Goal: Information Seeking & Learning: Compare options

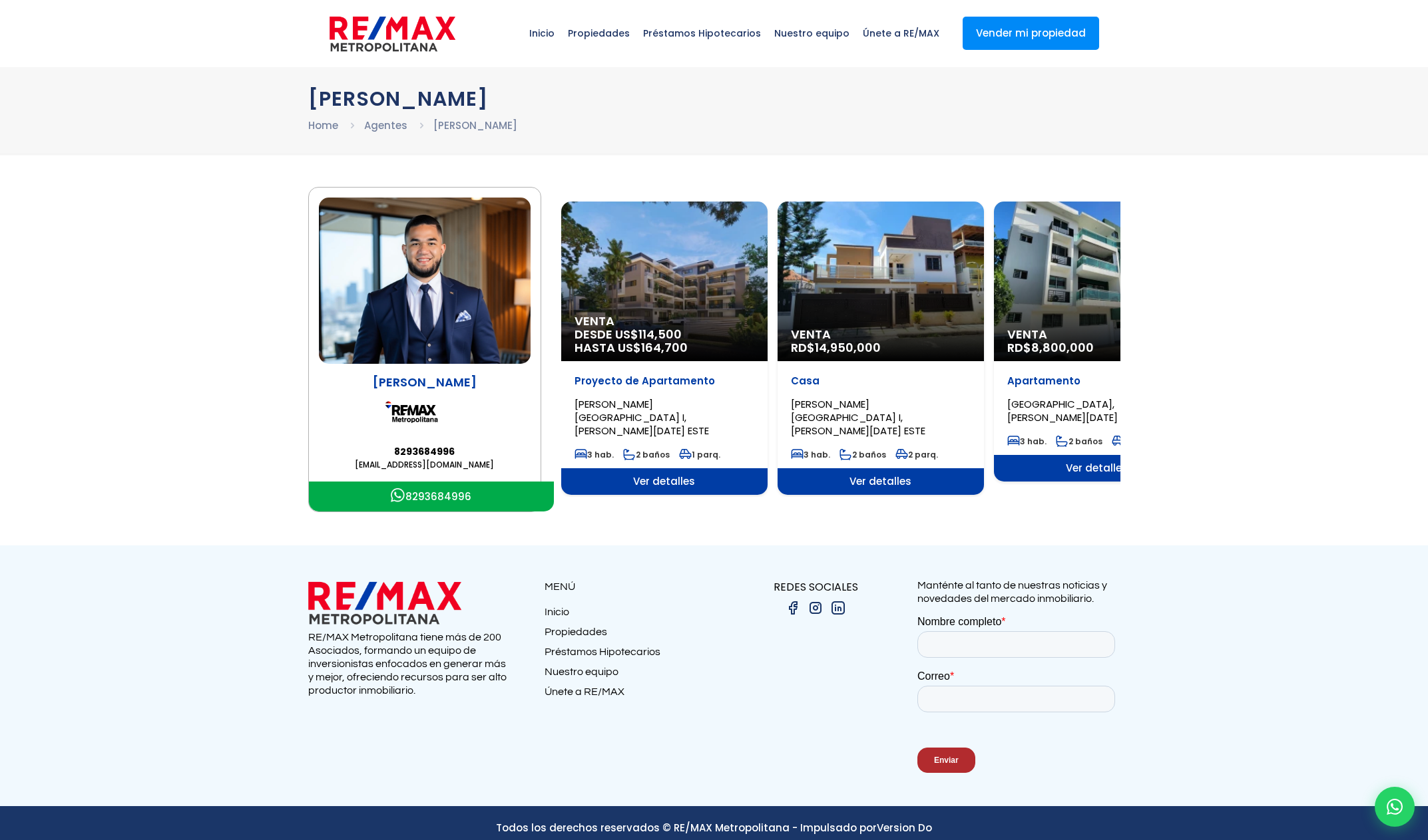
click at [485, 306] on img at bounding box center [425, 281] width 212 height 166
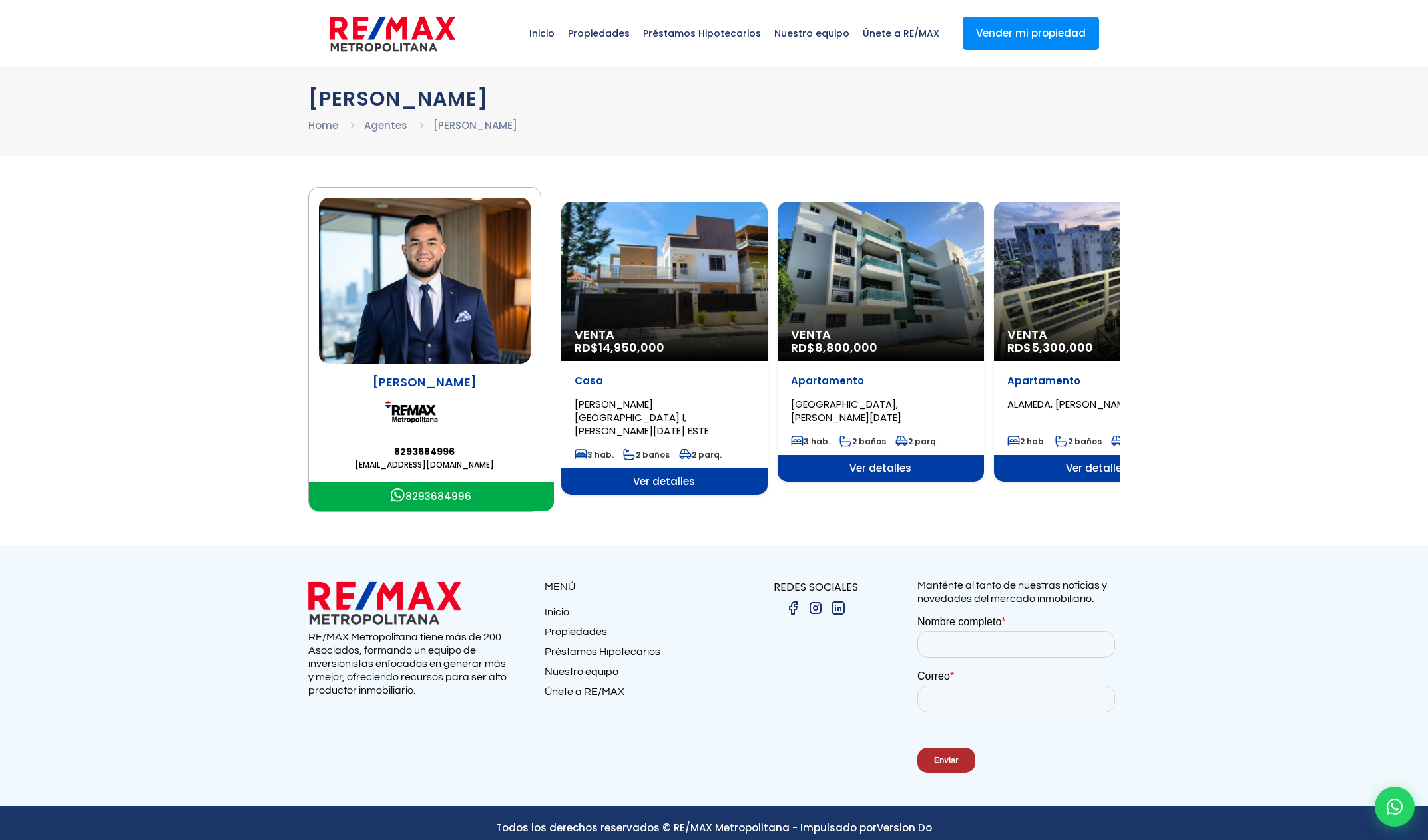
click at [817, 609] on img at bounding box center [816, 609] width 16 height 16
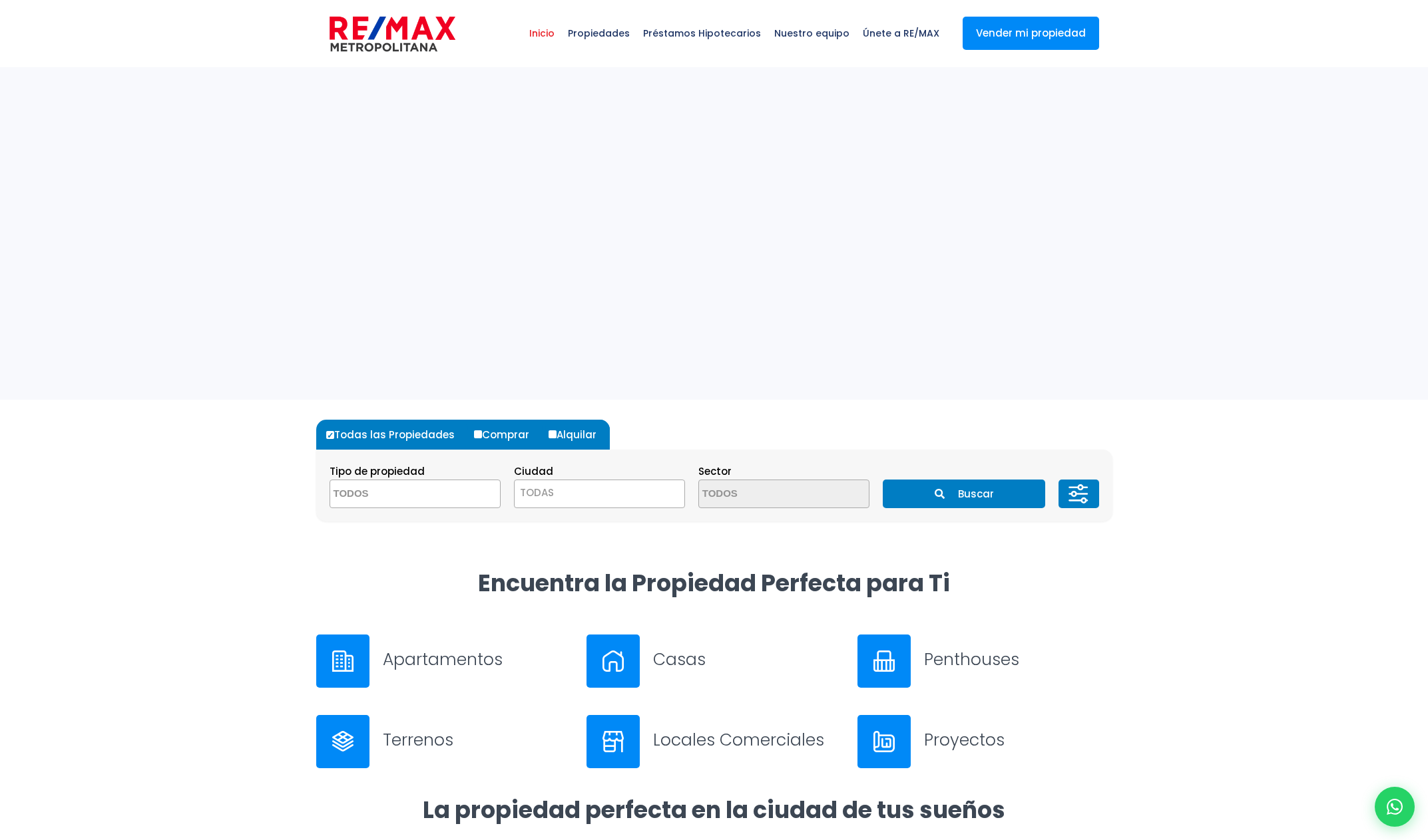
select select
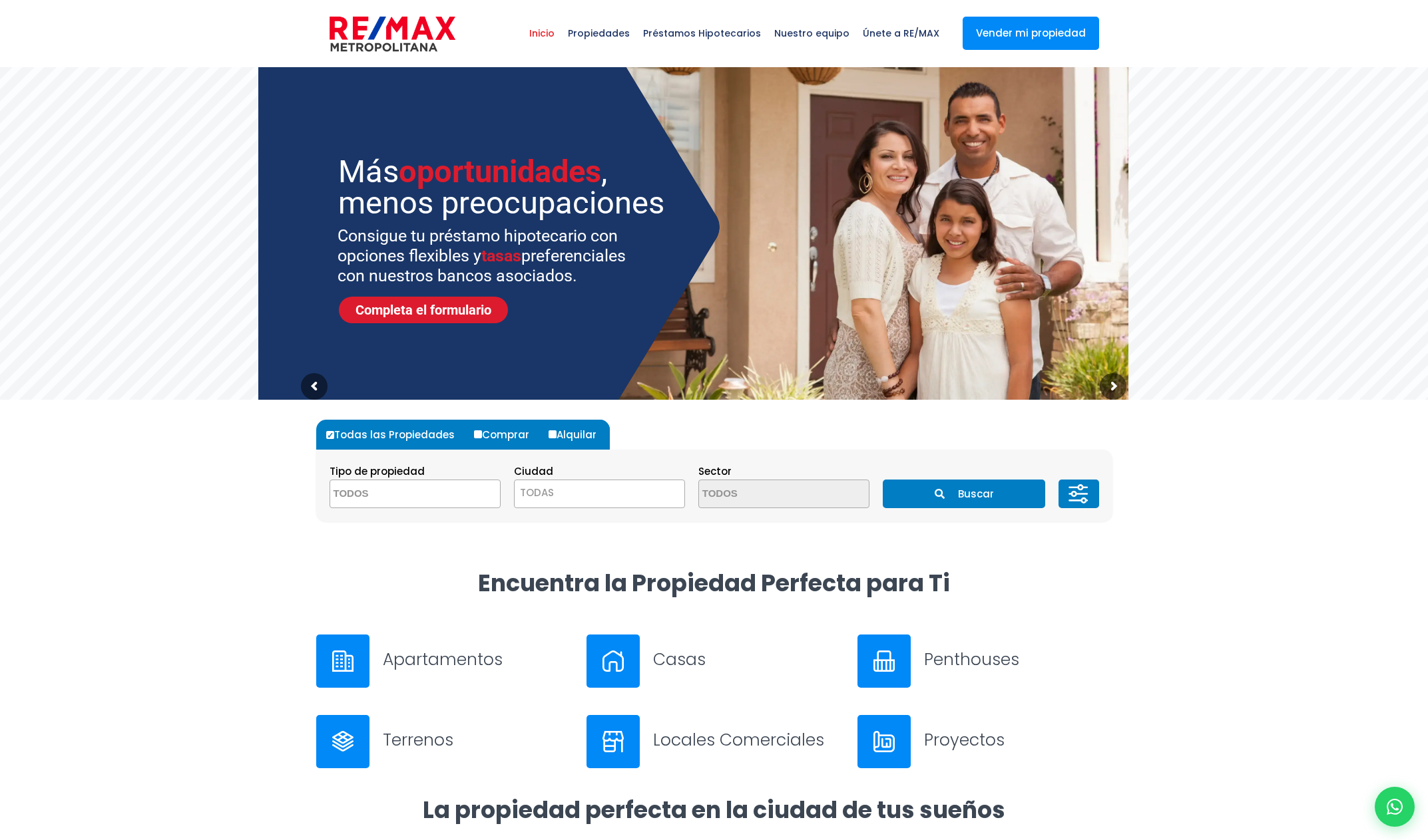
click at [575, 435] on label "Alquilar" at bounding box center [577, 435] width 65 height 30
click at [557, 435] on input "Alquilar" at bounding box center [552, 434] width 8 height 8
radio input "true"
click at [490, 495] on span at bounding box center [415, 494] width 171 height 28
click at [452, 519] on li "APARTAMENTO" at bounding box center [415, 521] width 170 height 25
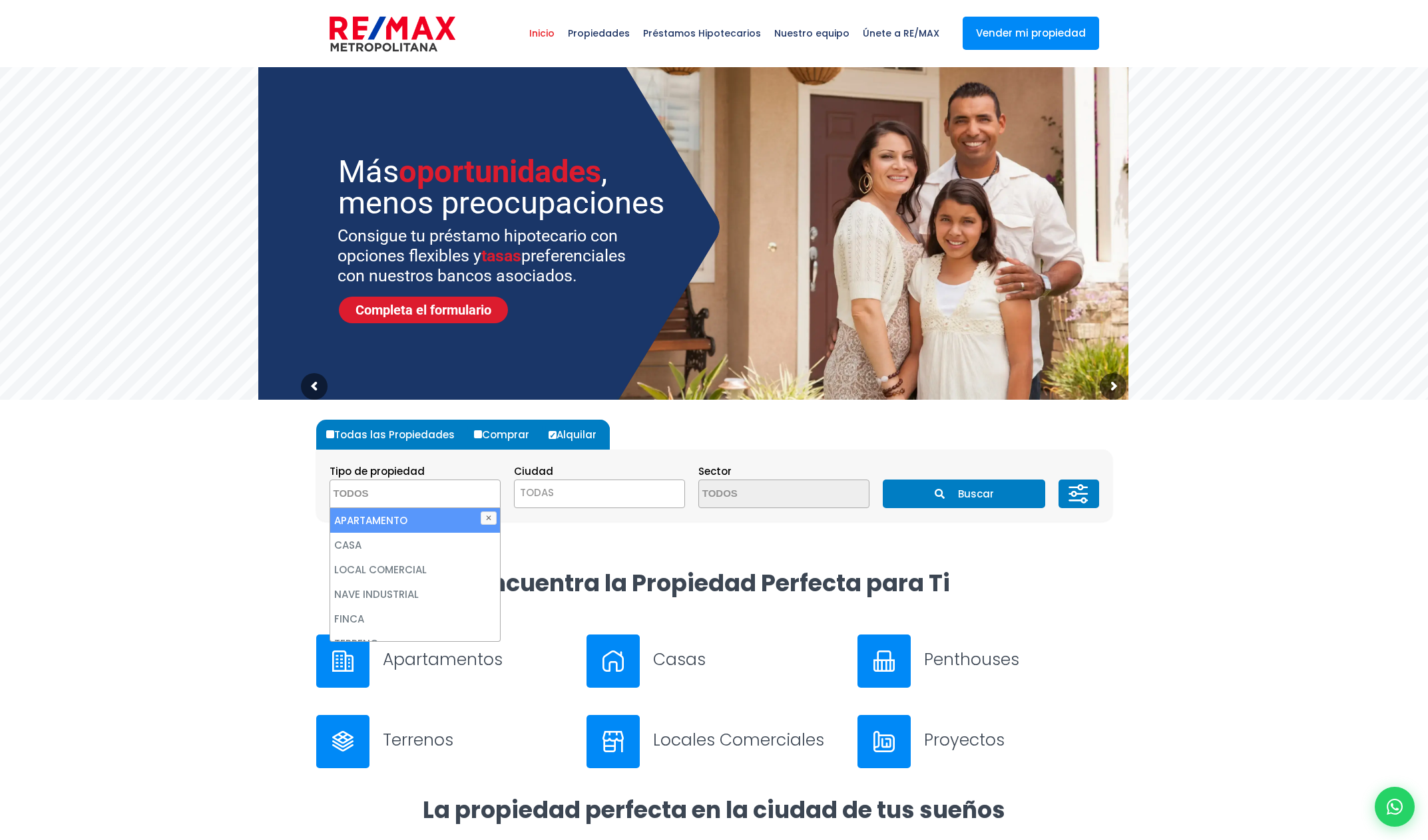
select select "apartment"
click at [633, 496] on span "TODAS" at bounding box center [599, 493] width 170 height 19
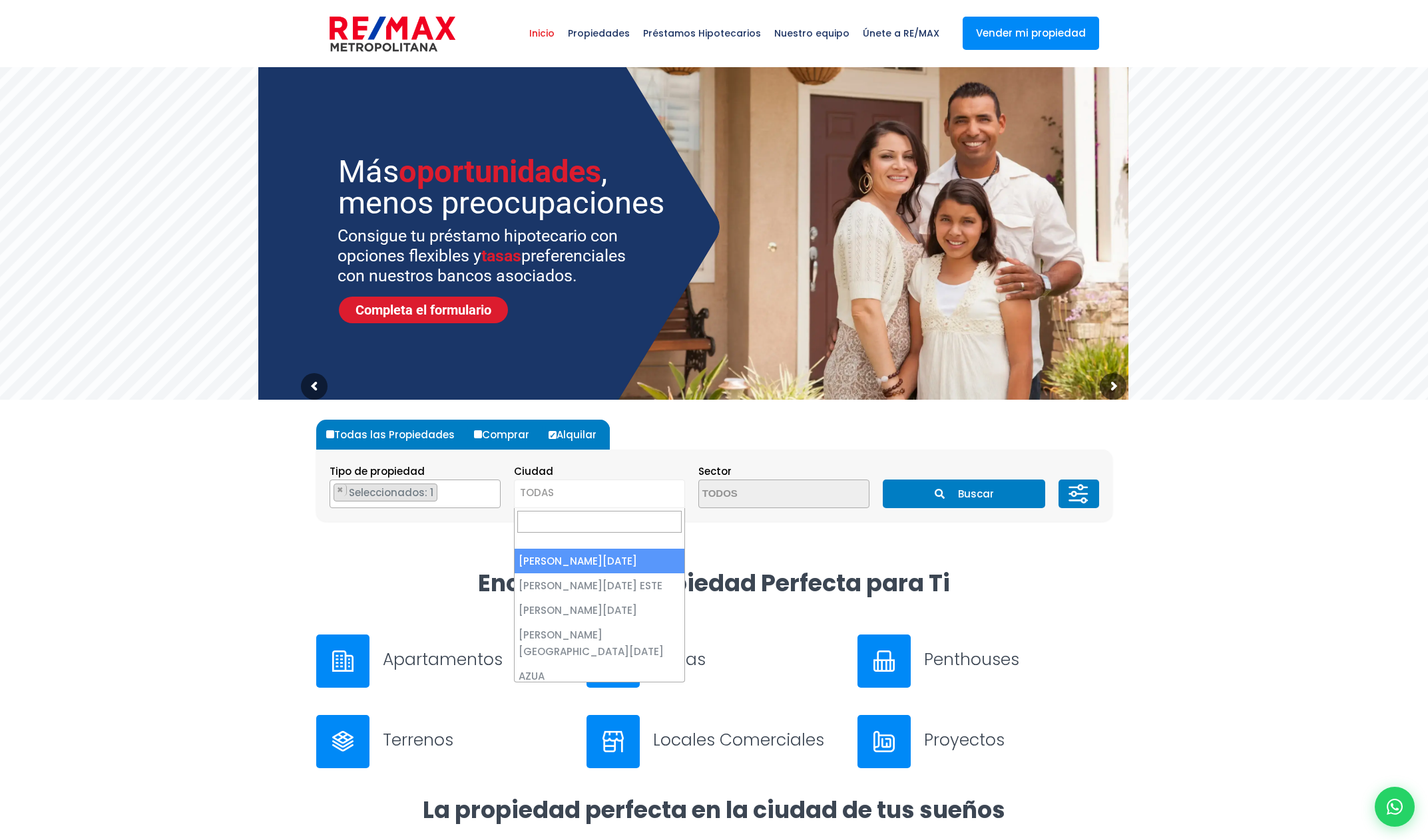
select select "1"
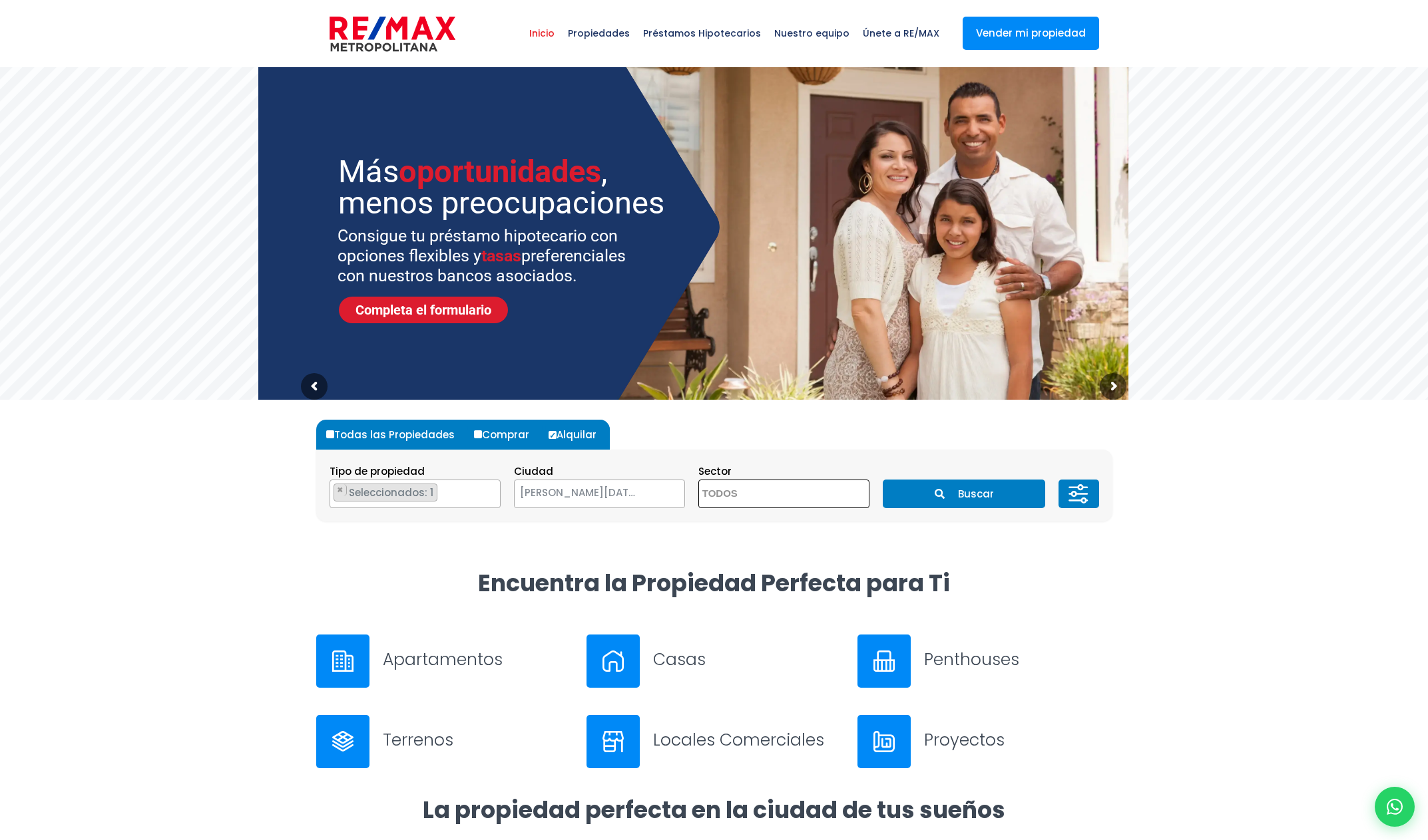
click at [856, 495] on span at bounding box center [784, 494] width 171 height 28
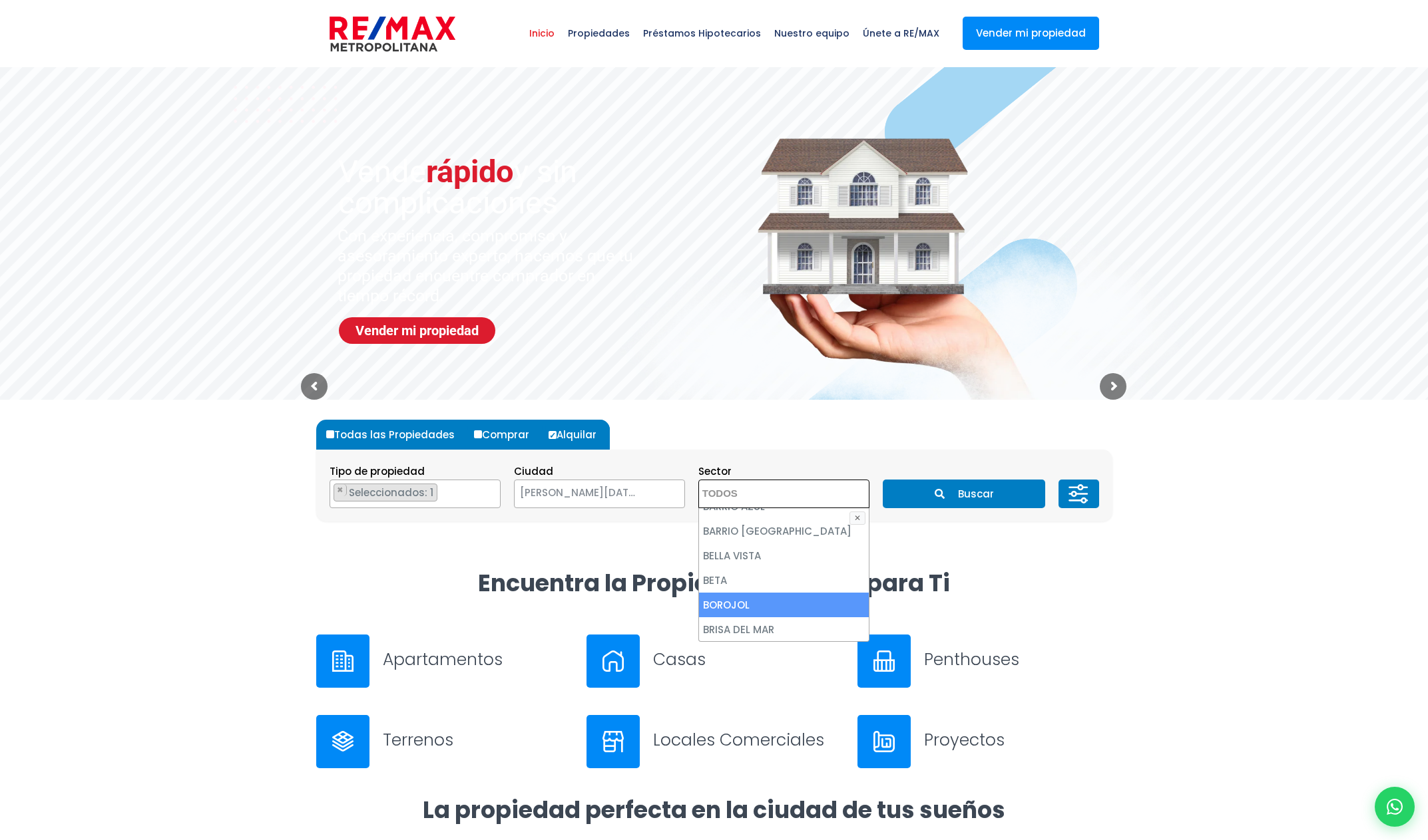
scroll to position [430, 0]
click at [779, 555] on li "BELLA VISTA" at bounding box center [784, 567] width 170 height 25
select select "150"
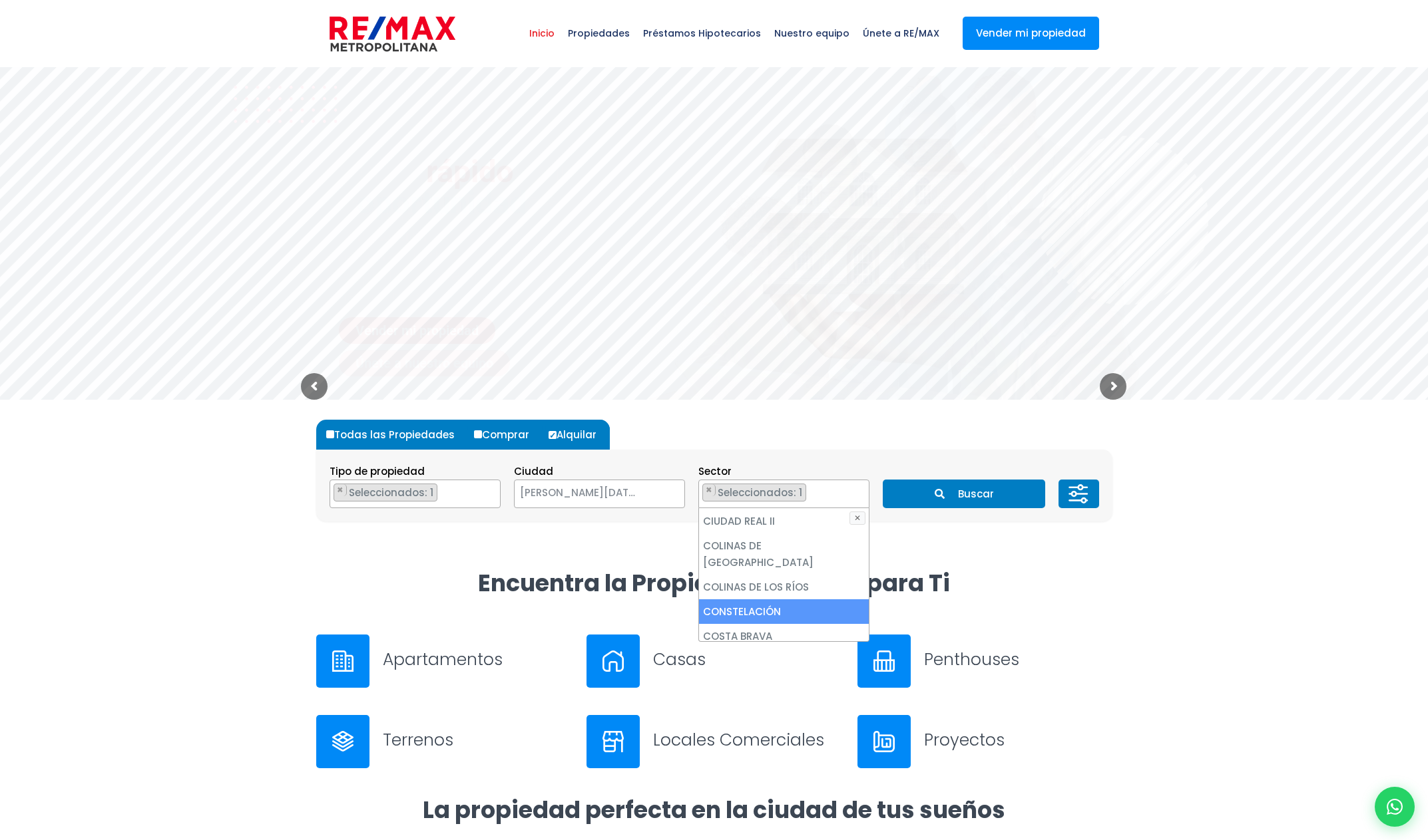
click at [1128, 535] on div at bounding box center [714, 484] width 1428 height 169
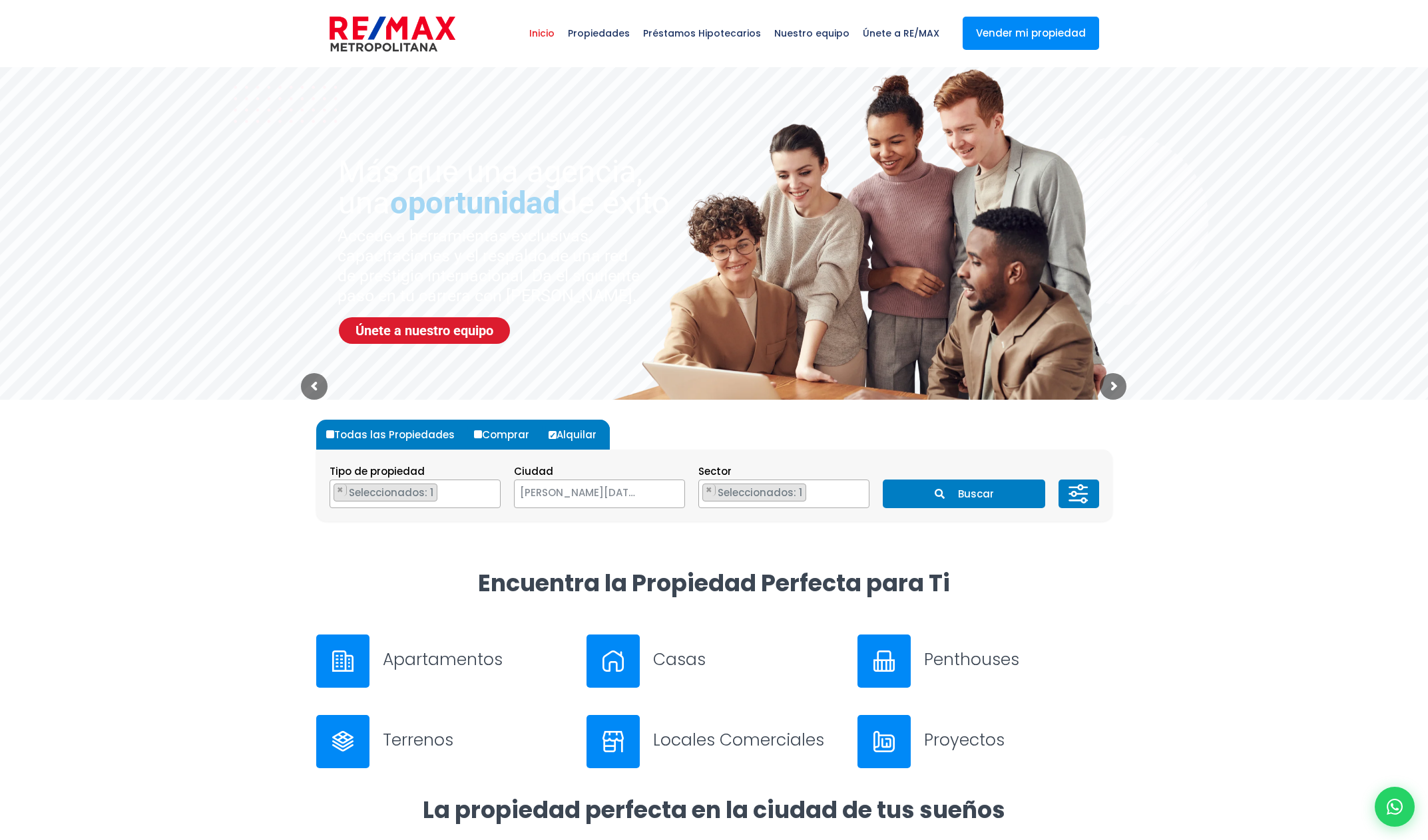
click at [1088, 496] on icon at bounding box center [1078, 494] width 27 height 40
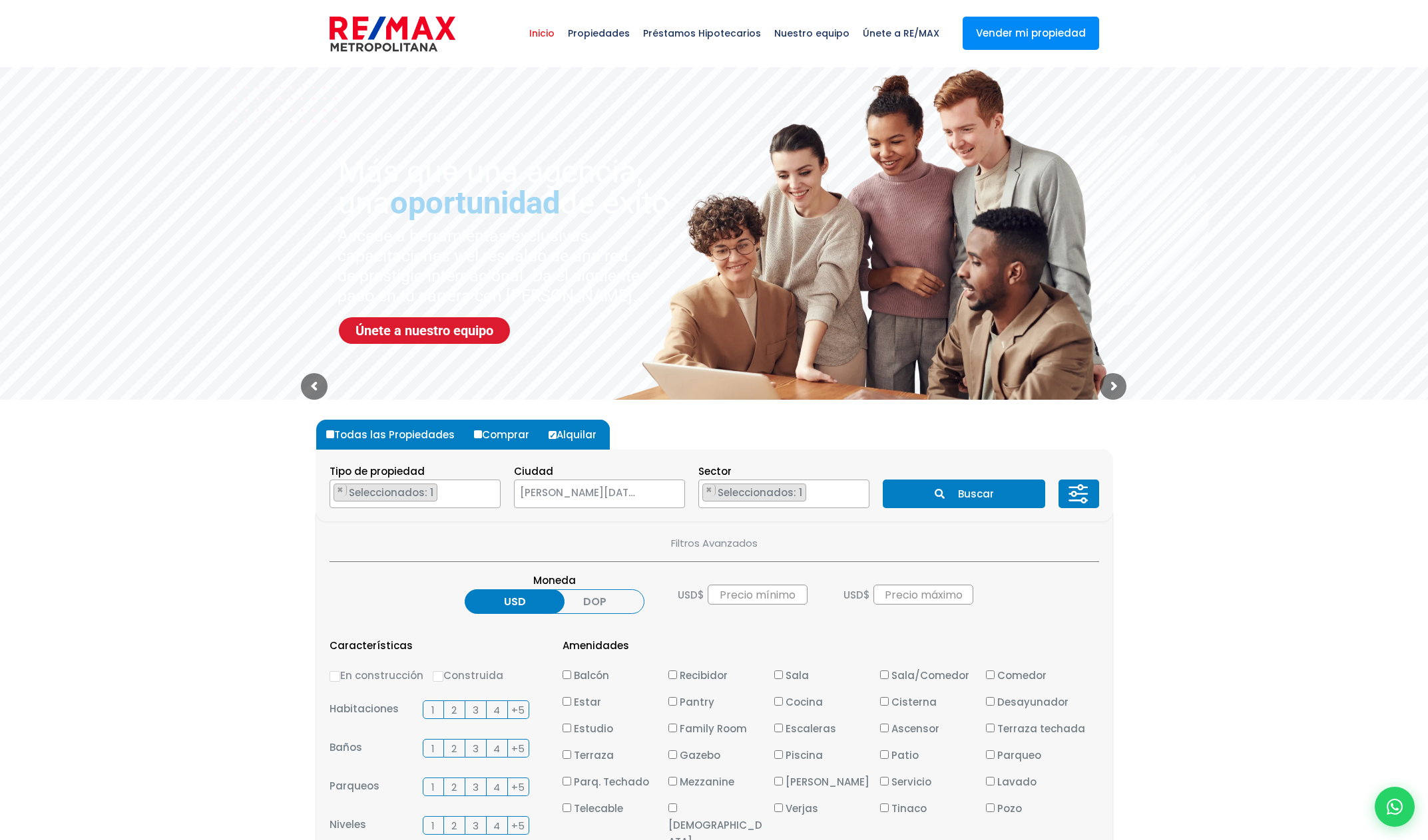
click at [569, 673] on input "Balcón" at bounding box center [567, 675] width 9 height 9
checkbox input "true"
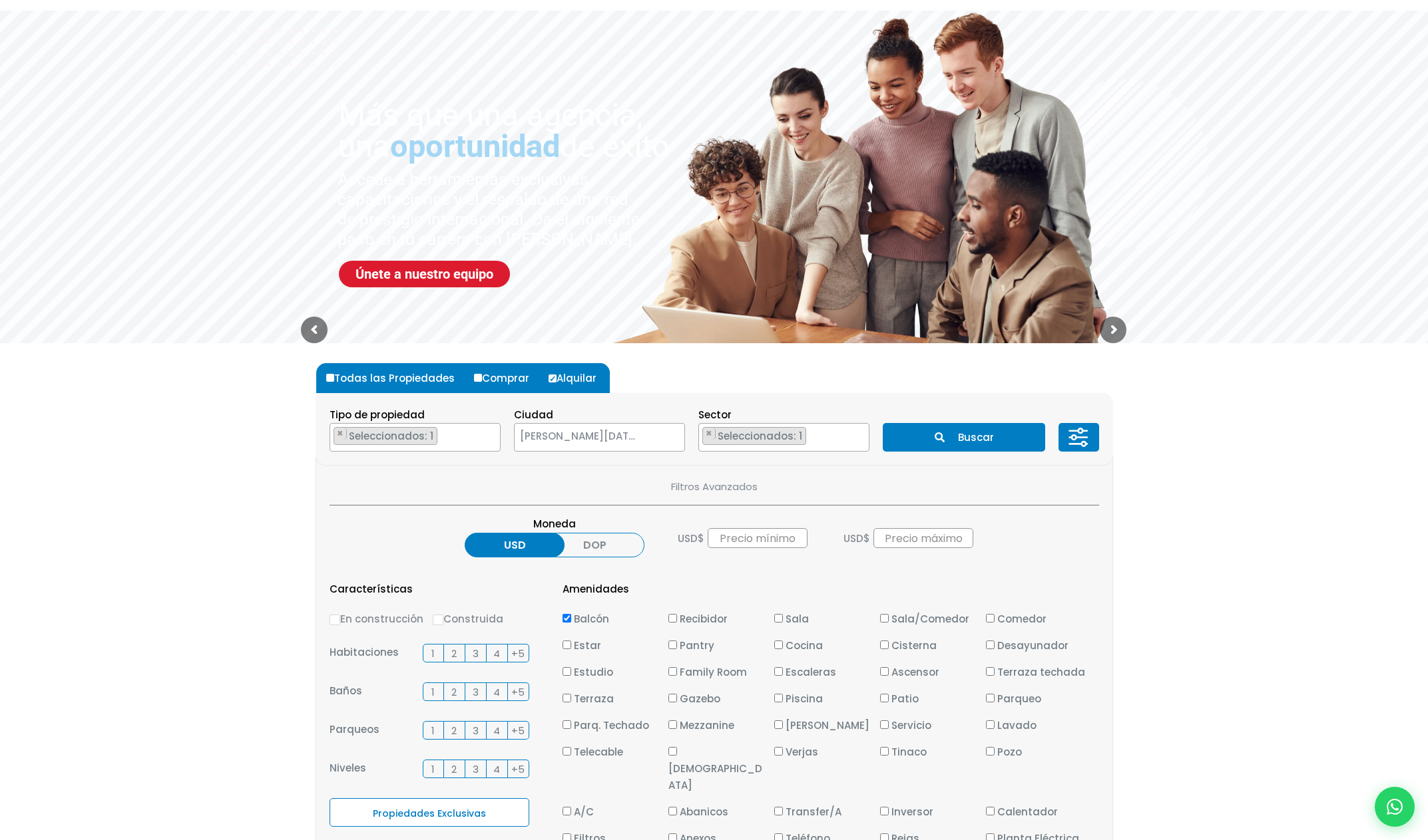
scroll to position [220, 0]
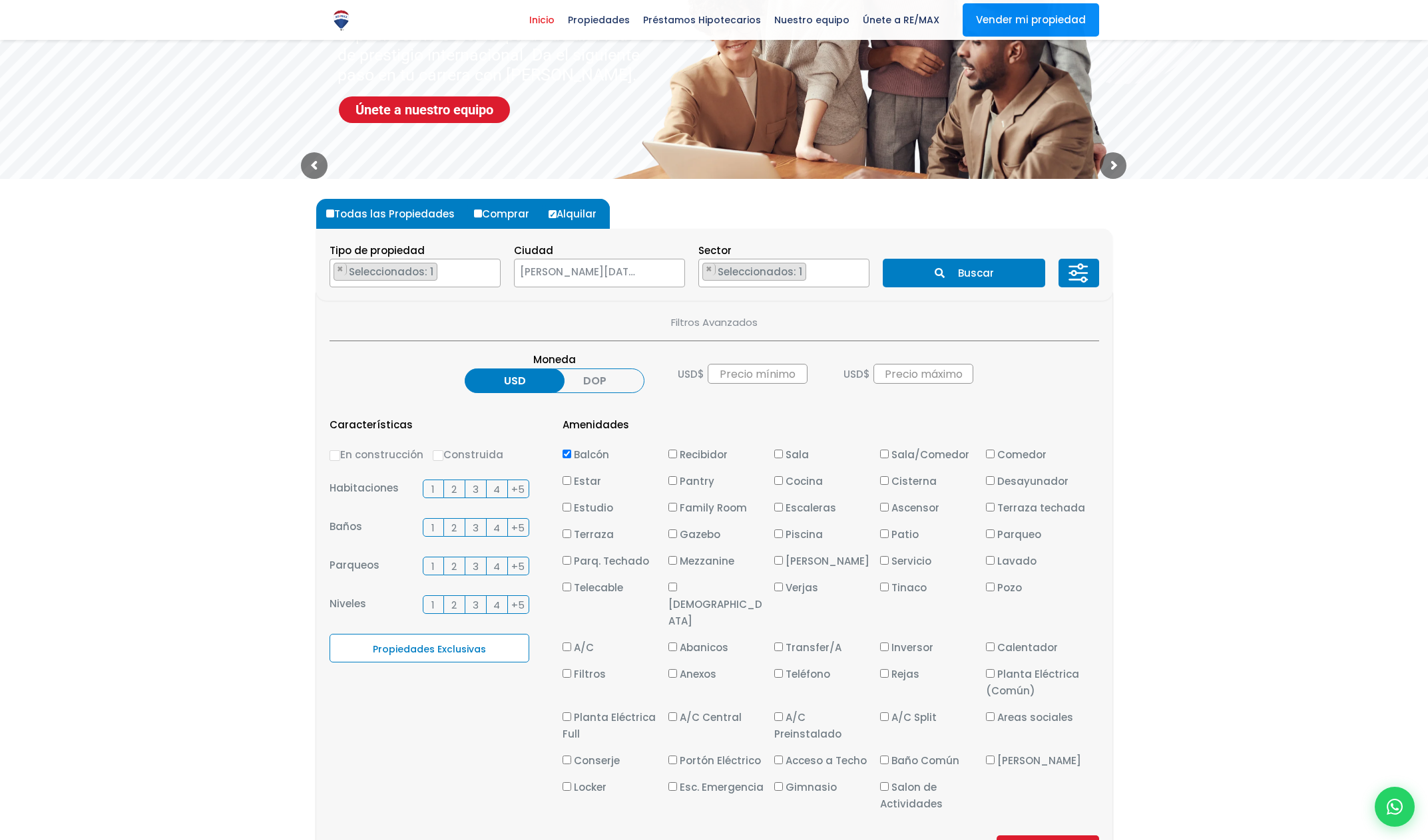
click at [477, 489] on span "3" at bounding box center [475, 489] width 6 height 17
click at [0, 0] on input "3" at bounding box center [0, 0] width 0 height 0
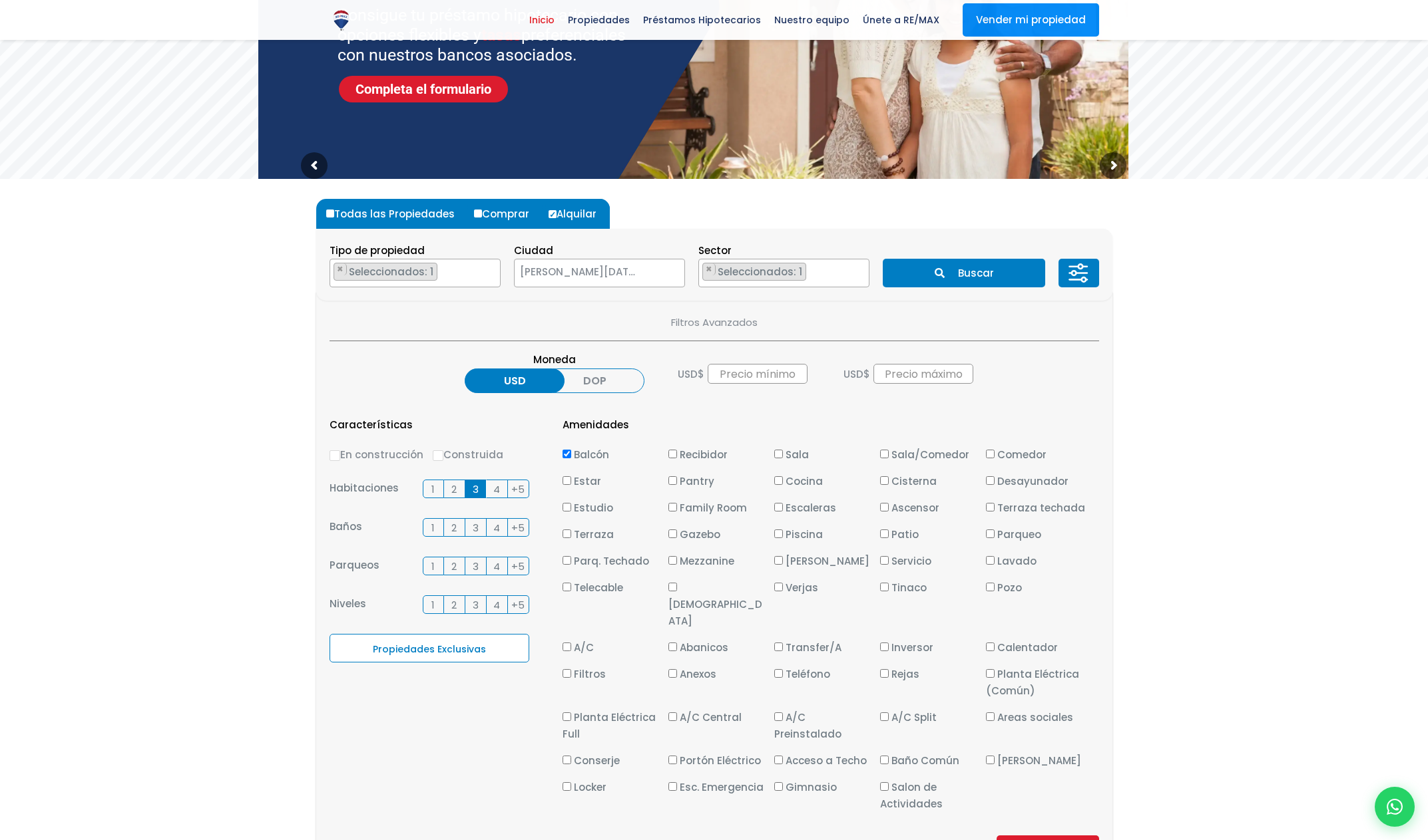
click at [473, 527] on span "3" at bounding box center [475, 527] width 6 height 17
click at [0, 0] on input "3" at bounding box center [0, 0] width 0 height 0
click at [455, 568] on span "2" at bounding box center [454, 566] width 5 height 17
click at [0, 0] on input "2" at bounding box center [0, 0] width 0 height 0
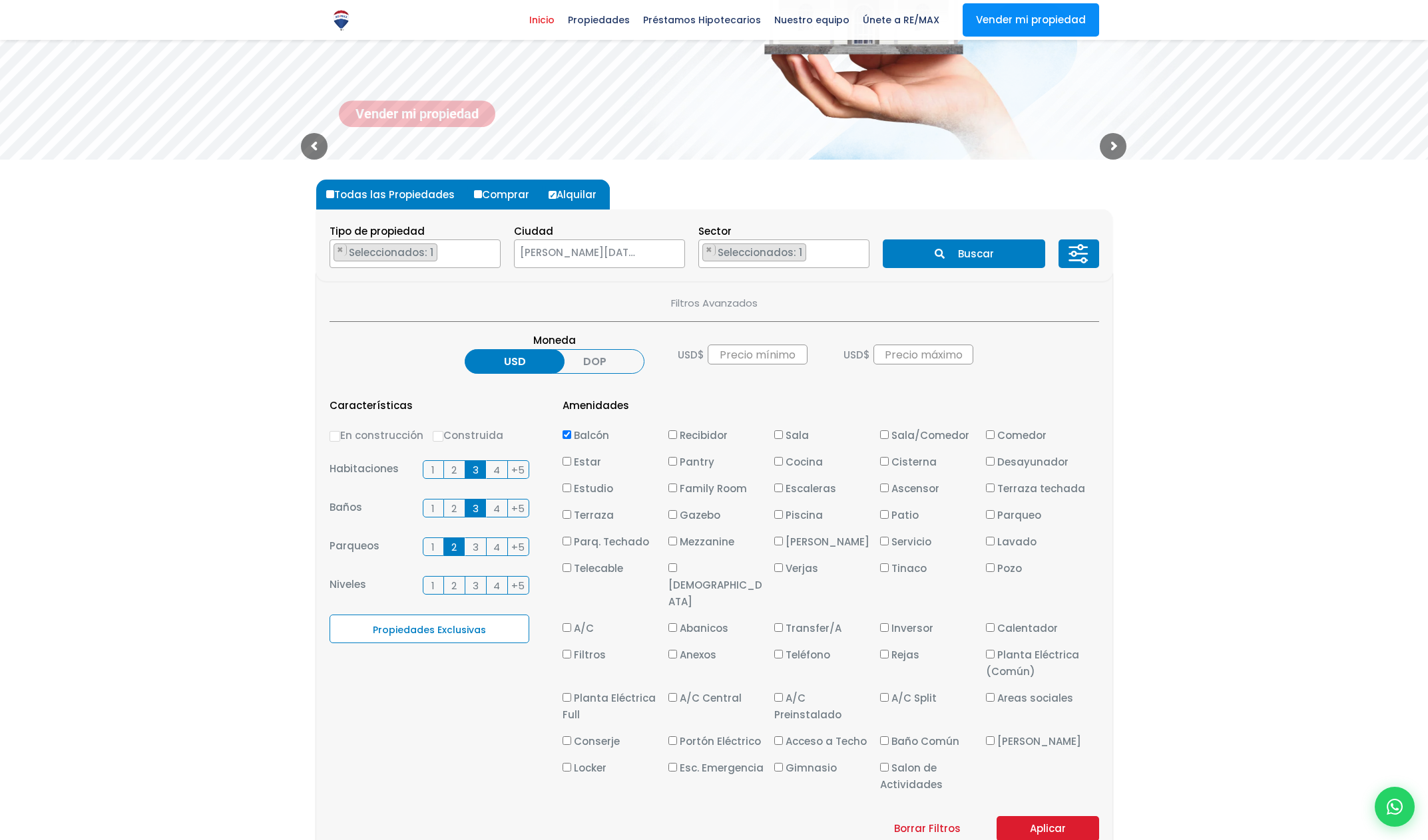
scroll to position [243, 0]
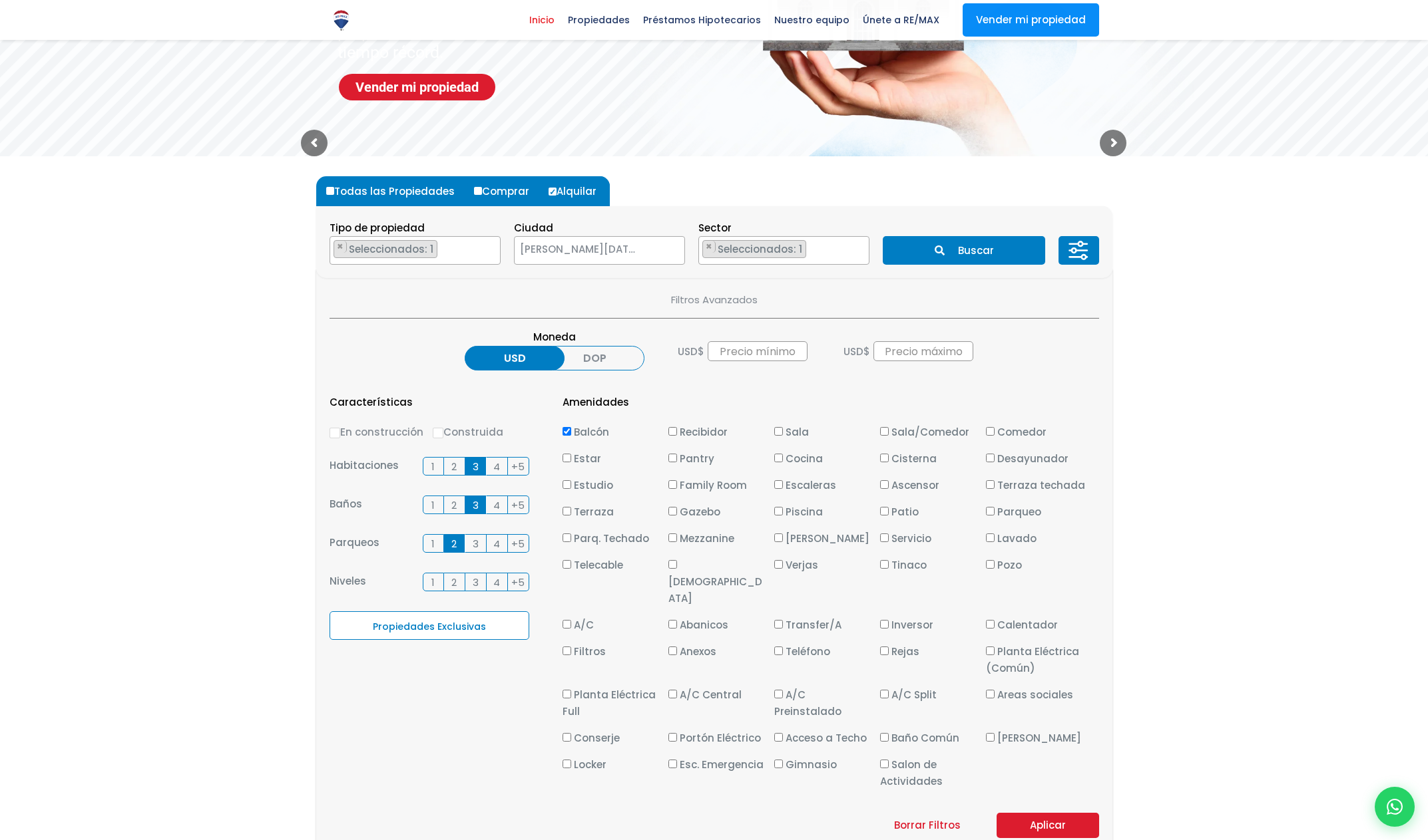
click at [781, 760] on input "Gimnasio" at bounding box center [779, 764] width 9 height 9
checkbox input "true"
click at [784, 511] on label "Piscina" at bounding box center [824, 511] width 99 height 17
click at [783, 511] on input "Piscina" at bounding box center [779, 511] width 9 height 9
checkbox input "true"
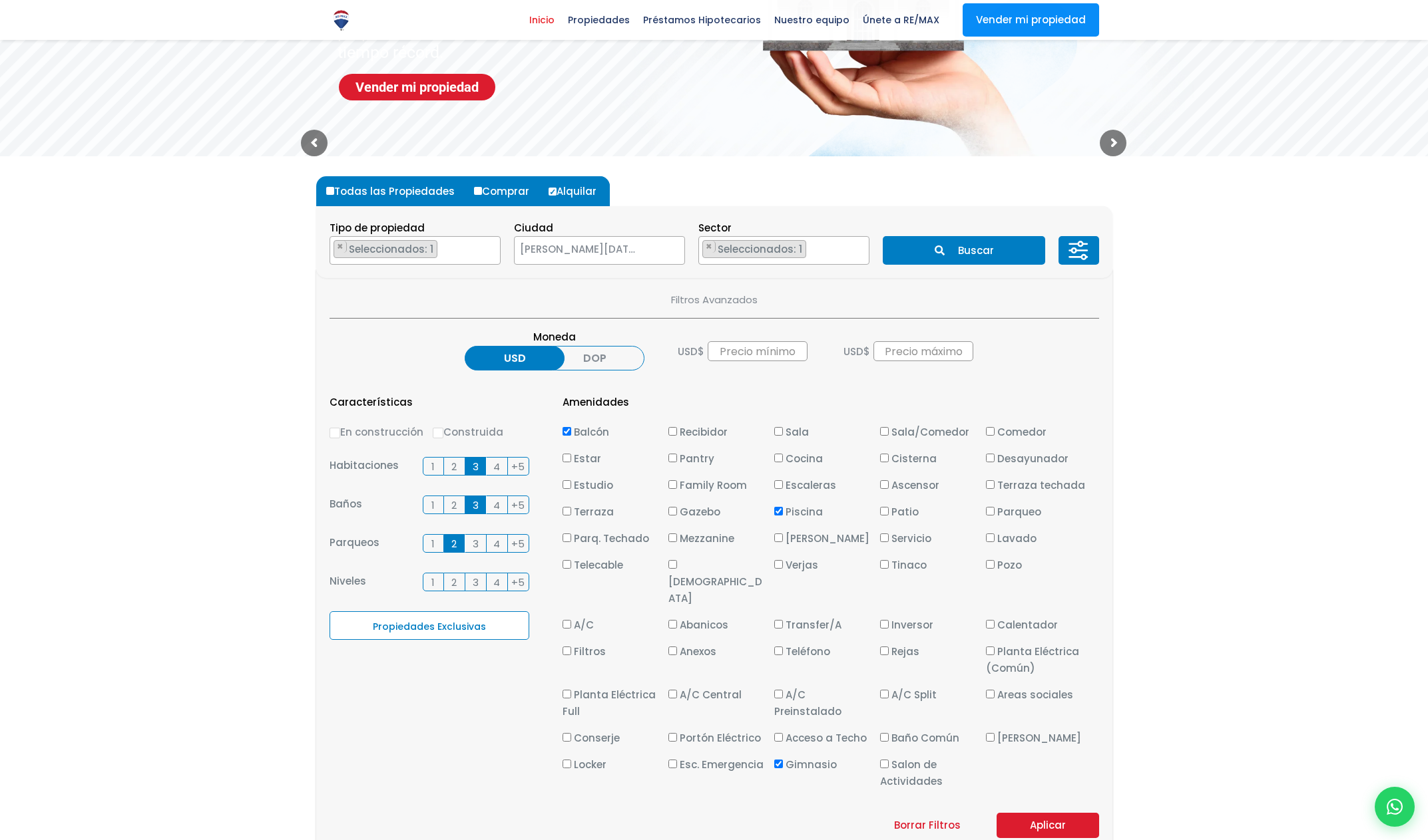
click at [1037, 814] on button "Aplicar" at bounding box center [1048, 826] width 103 height 26
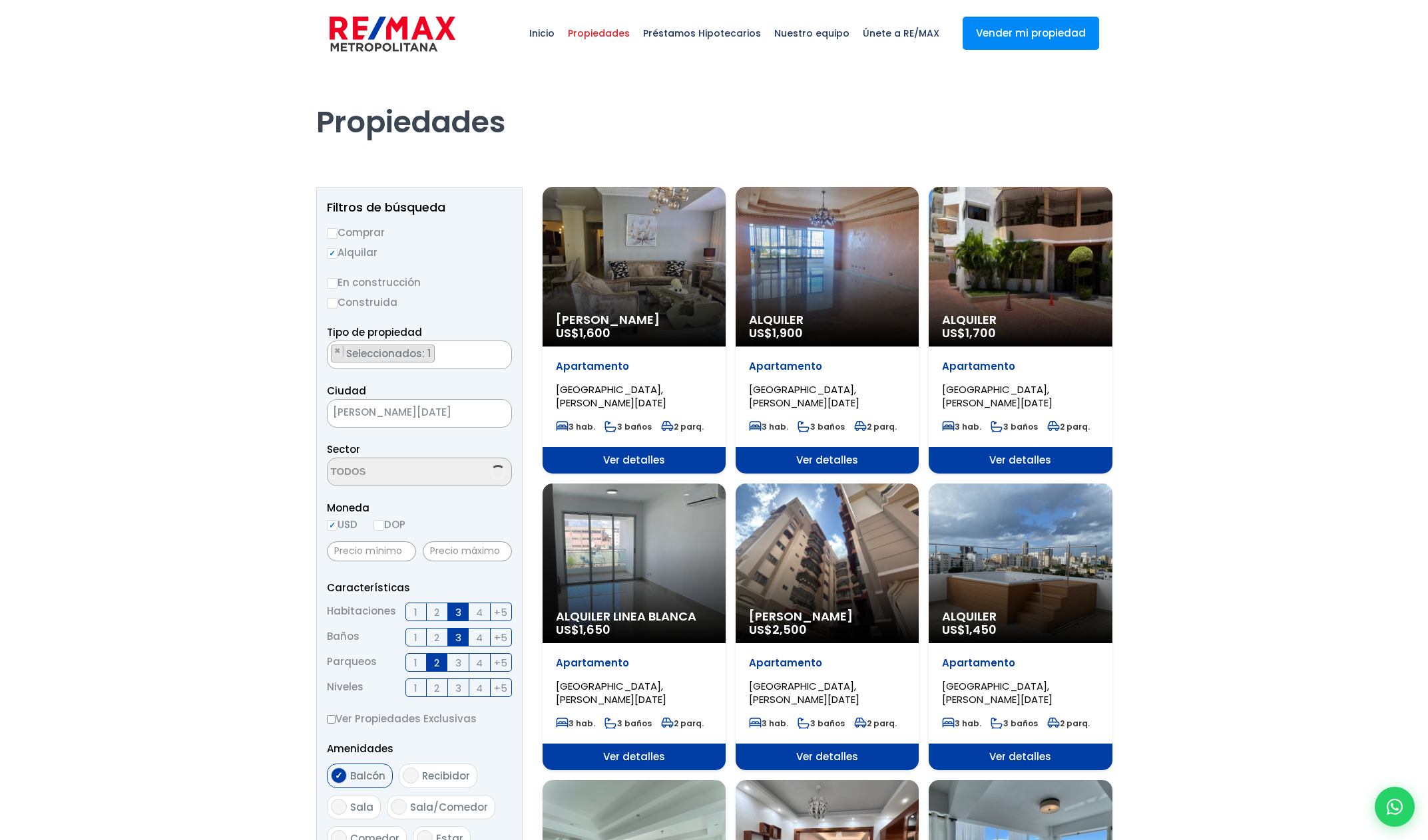
select select "150"
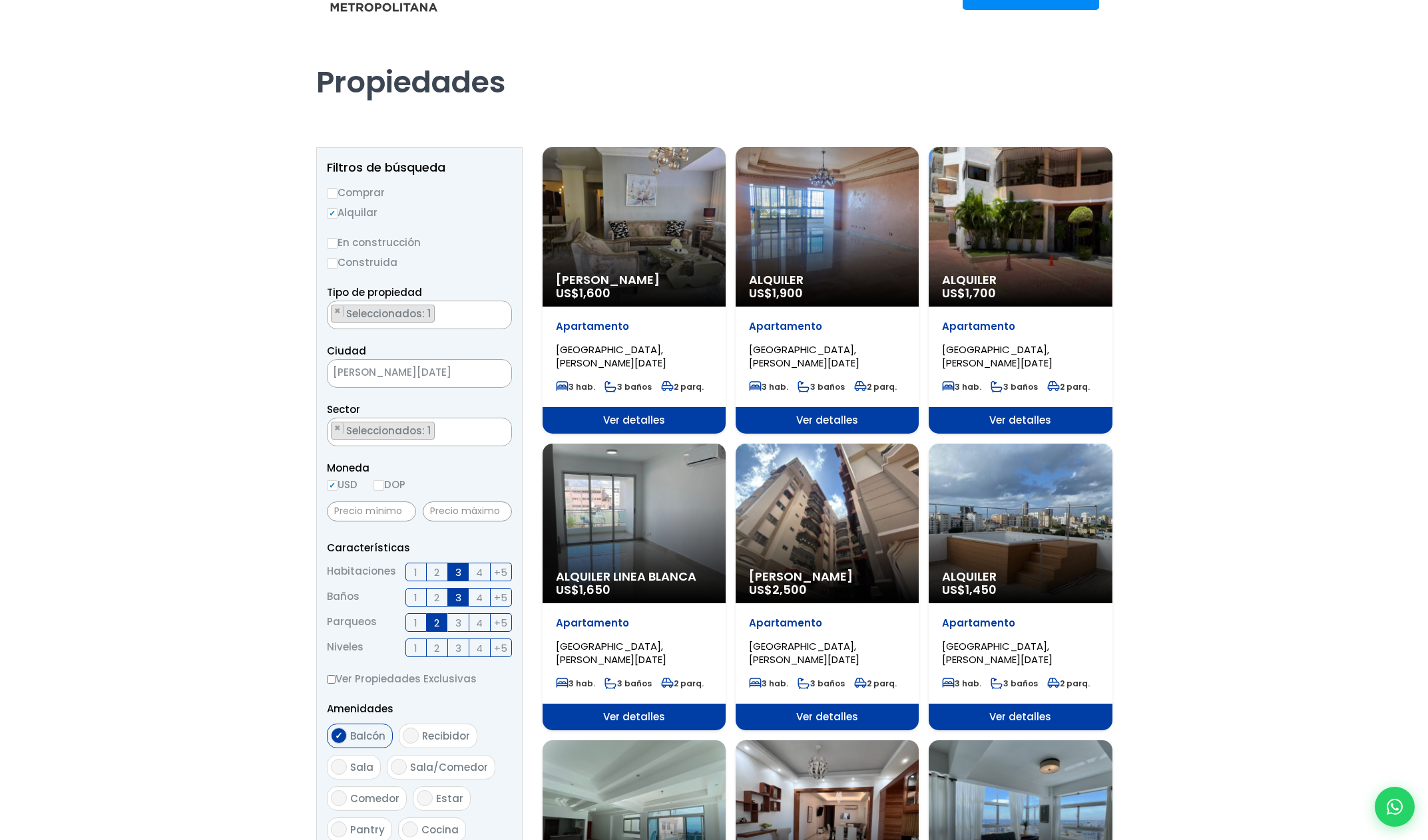
scroll to position [57, 0]
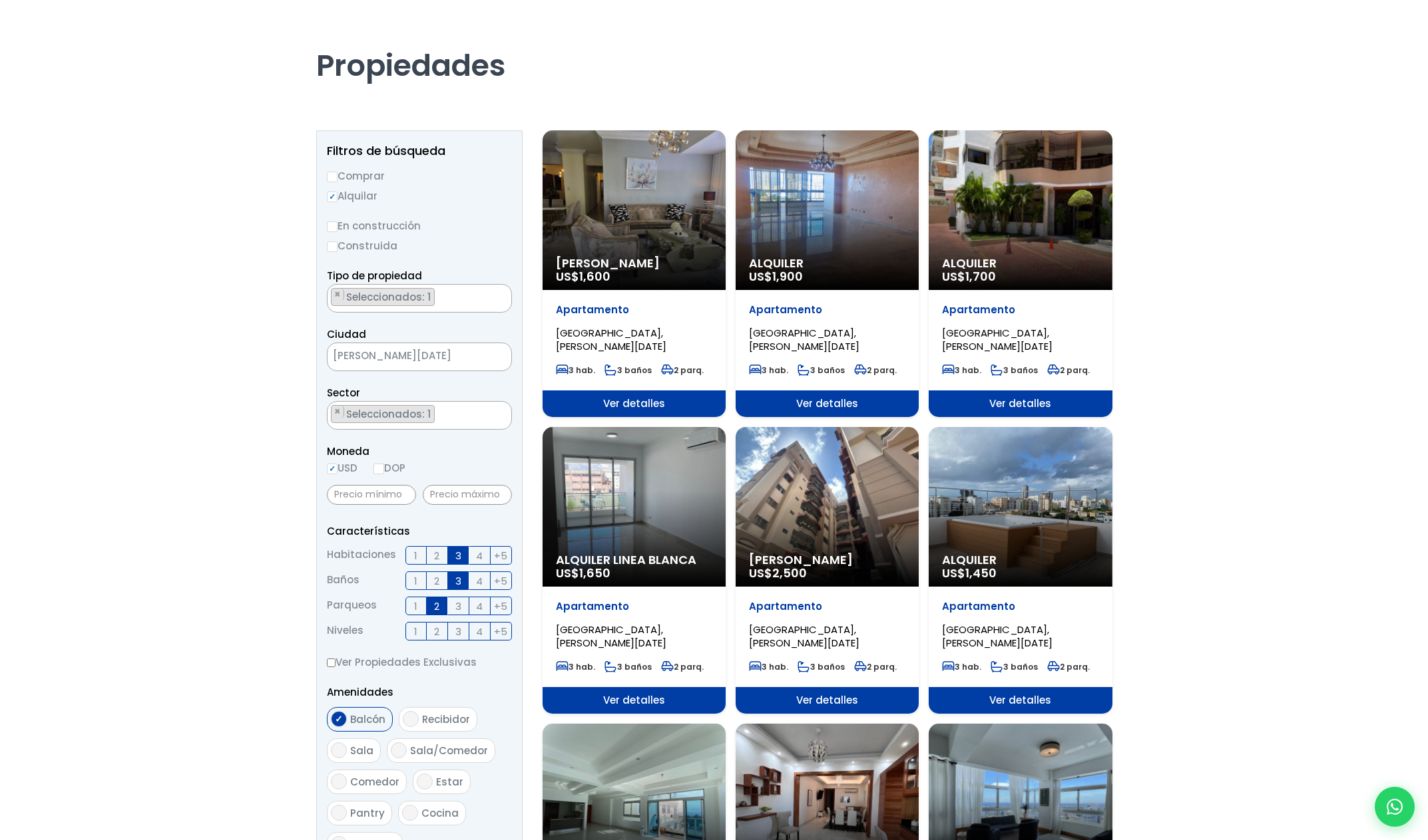
click at [725, 198] on div "Alquiler US$ 1,900" at bounding box center [634, 210] width 183 height 160
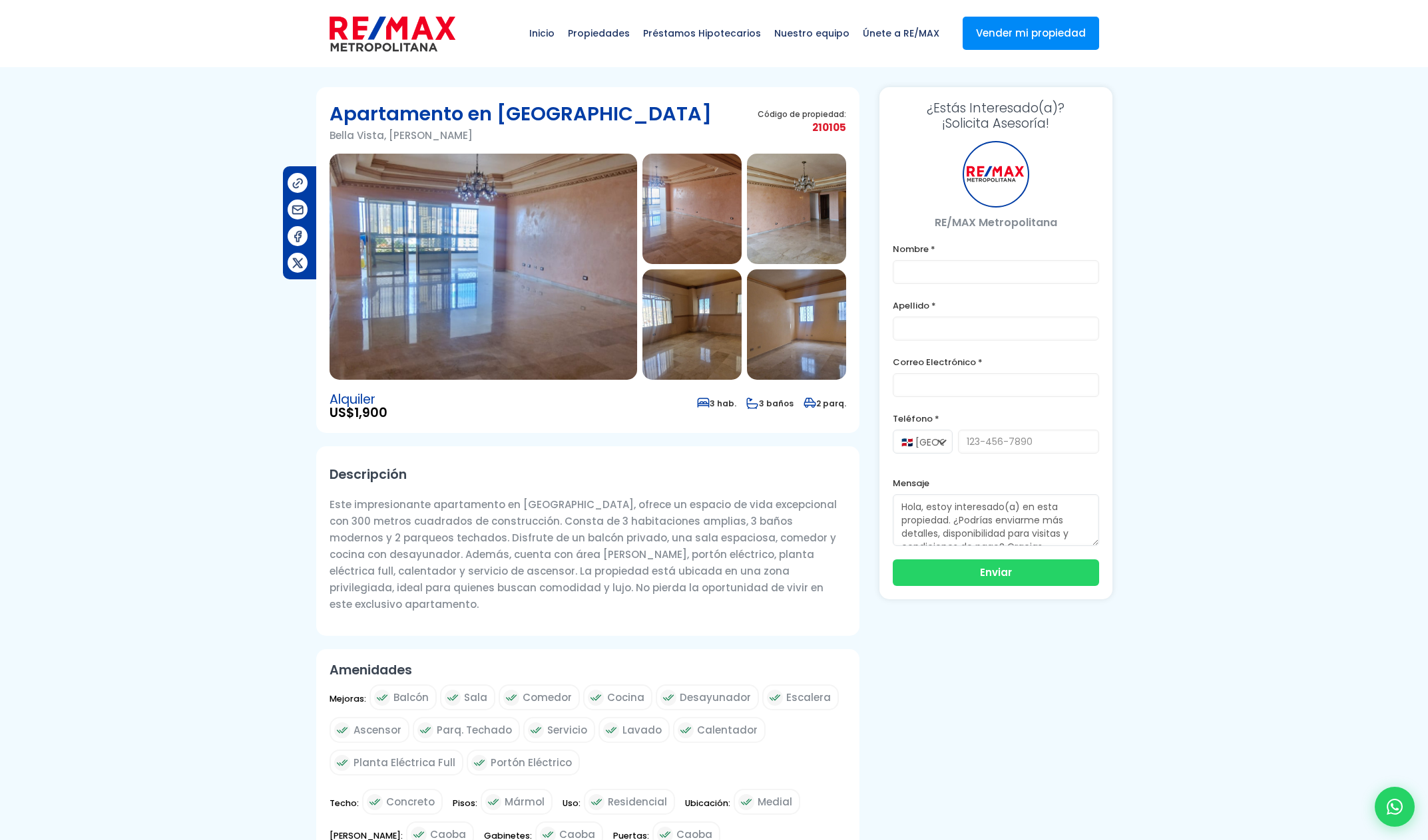
click at [541, 315] on img at bounding box center [483, 267] width 308 height 226
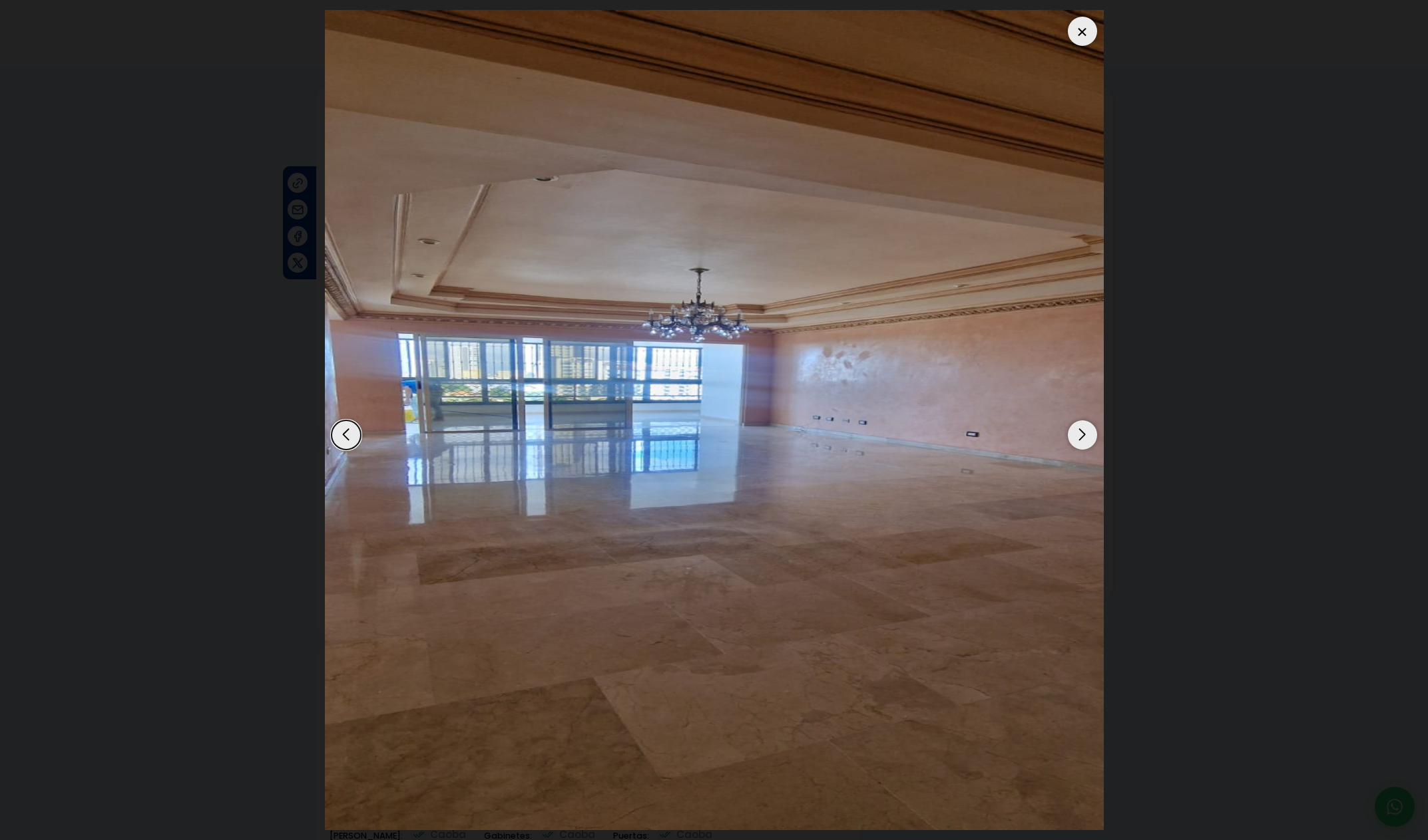
click at [1077, 438] on div "Next slide" at bounding box center [1082, 435] width 29 height 29
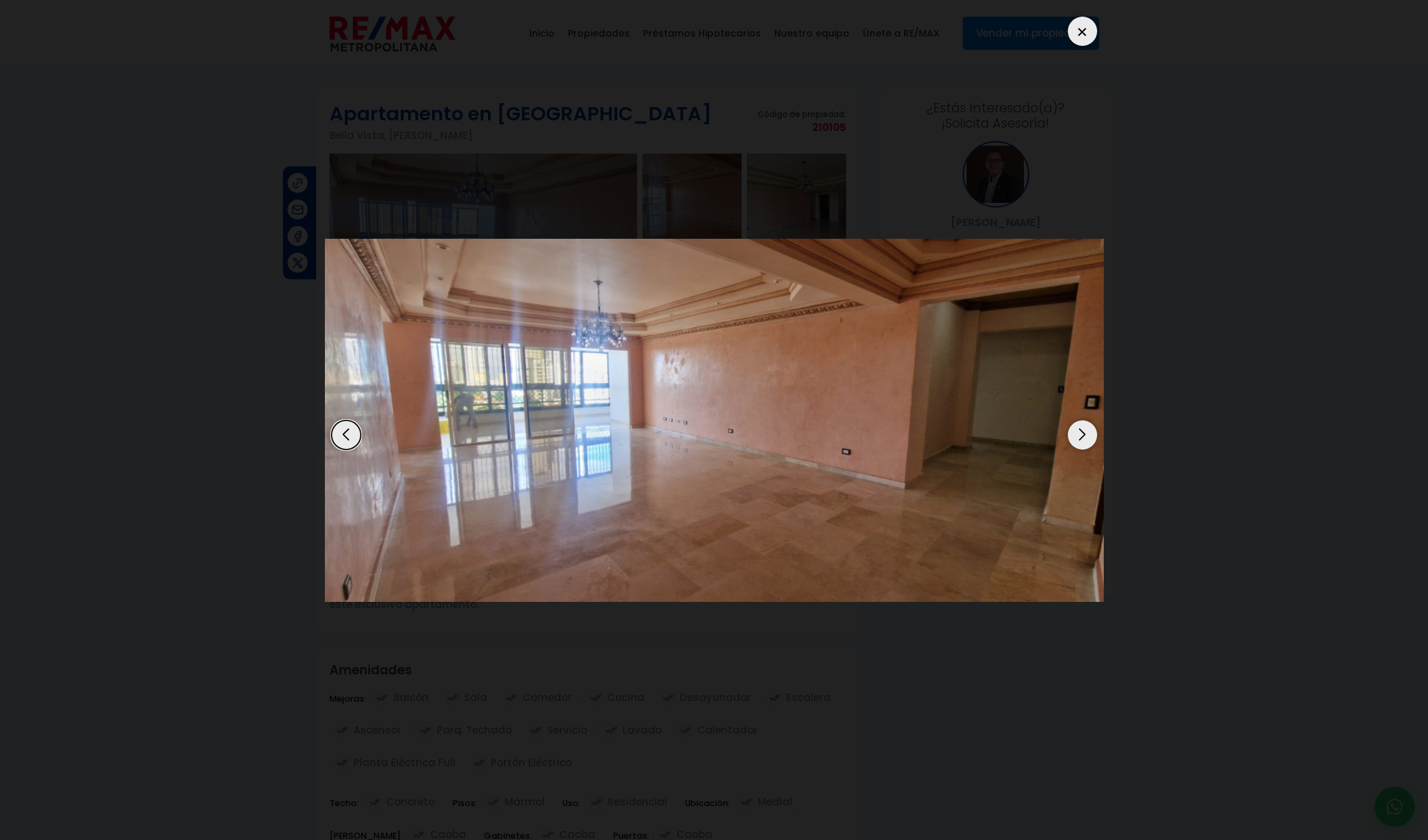
click at [1077, 438] on div "Next slide" at bounding box center [1082, 435] width 29 height 29
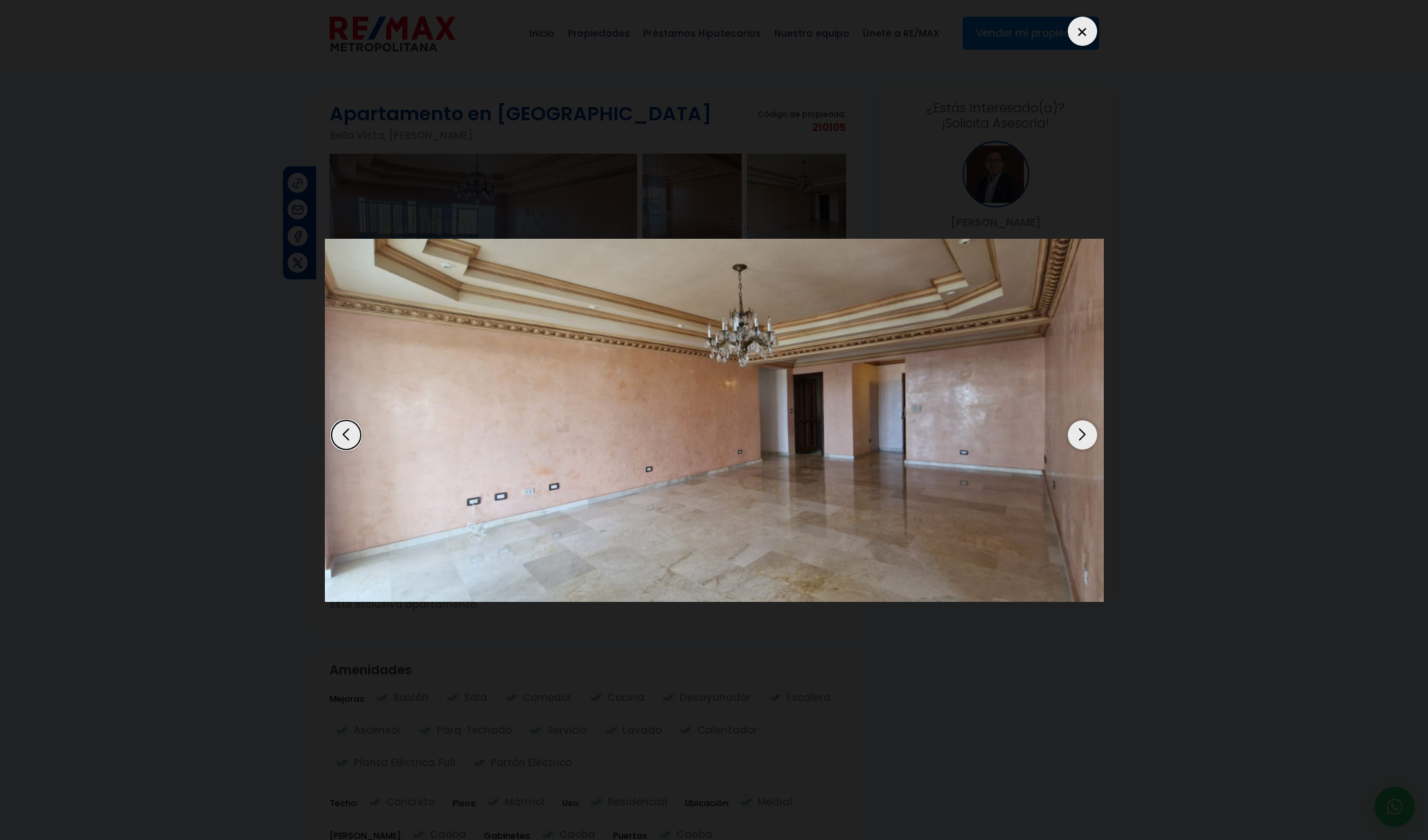
click at [1077, 438] on div "Next slide" at bounding box center [1082, 435] width 29 height 29
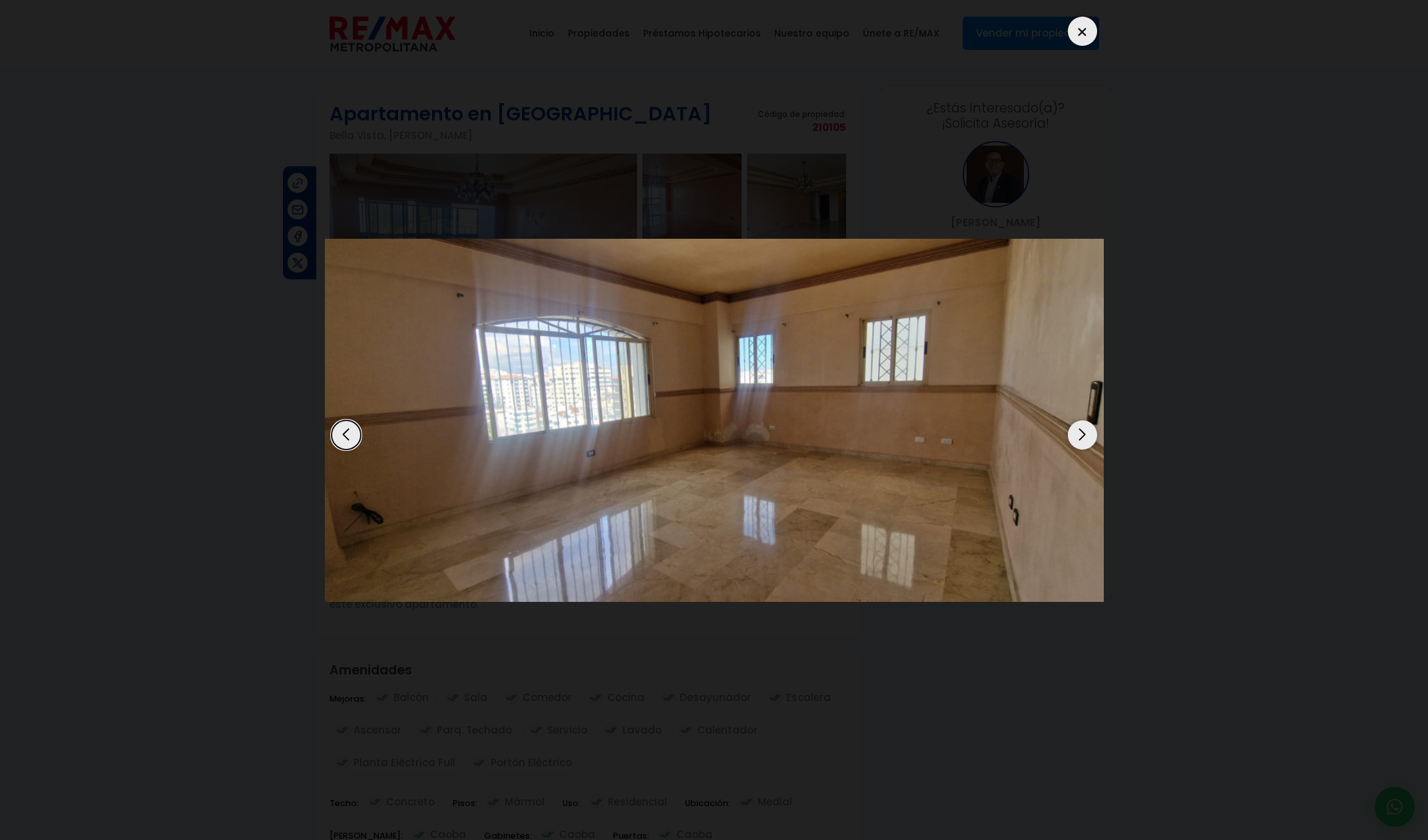
click at [1077, 438] on div "Next slide" at bounding box center [1082, 435] width 29 height 29
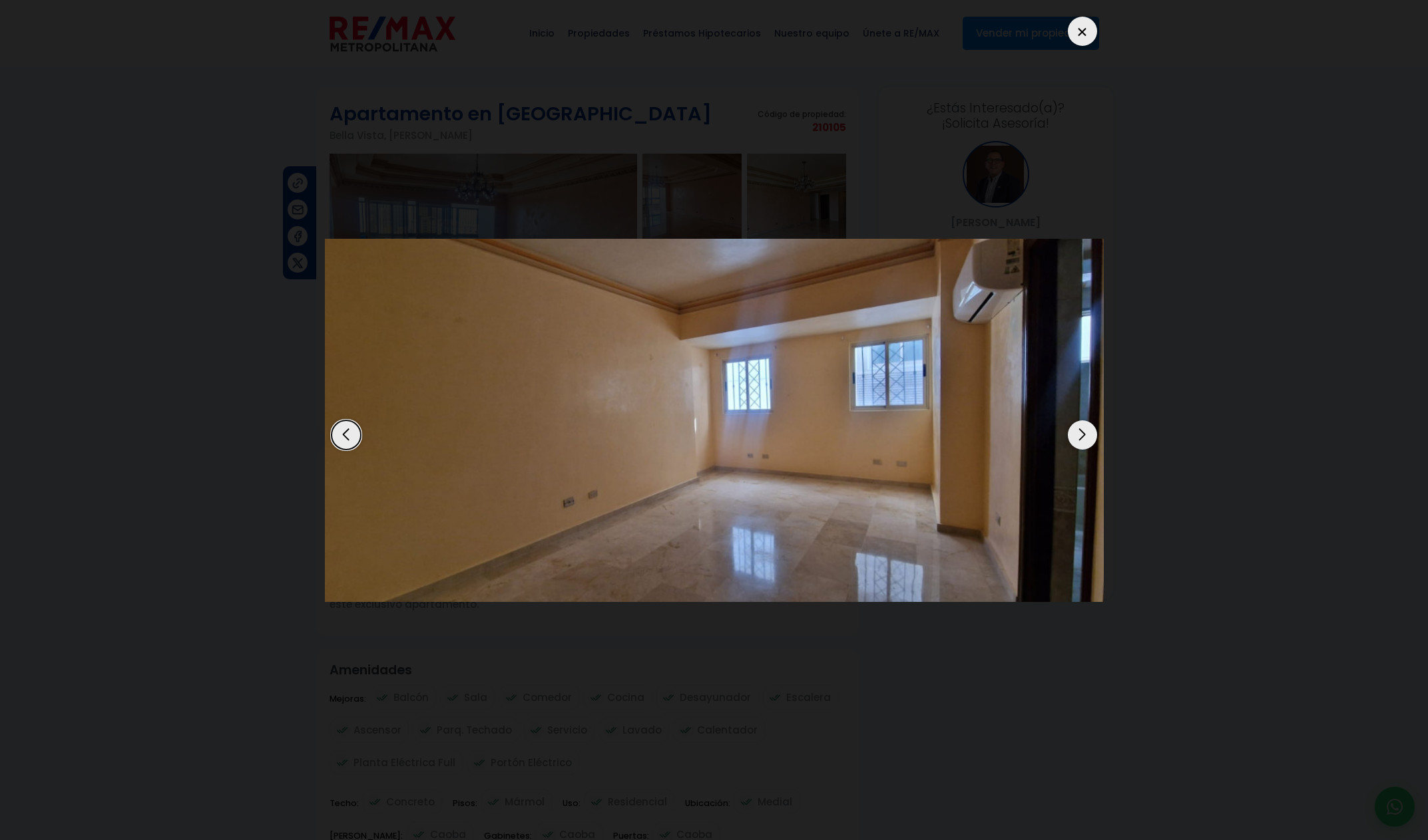
click at [1077, 438] on div "Next slide" at bounding box center [1082, 435] width 29 height 29
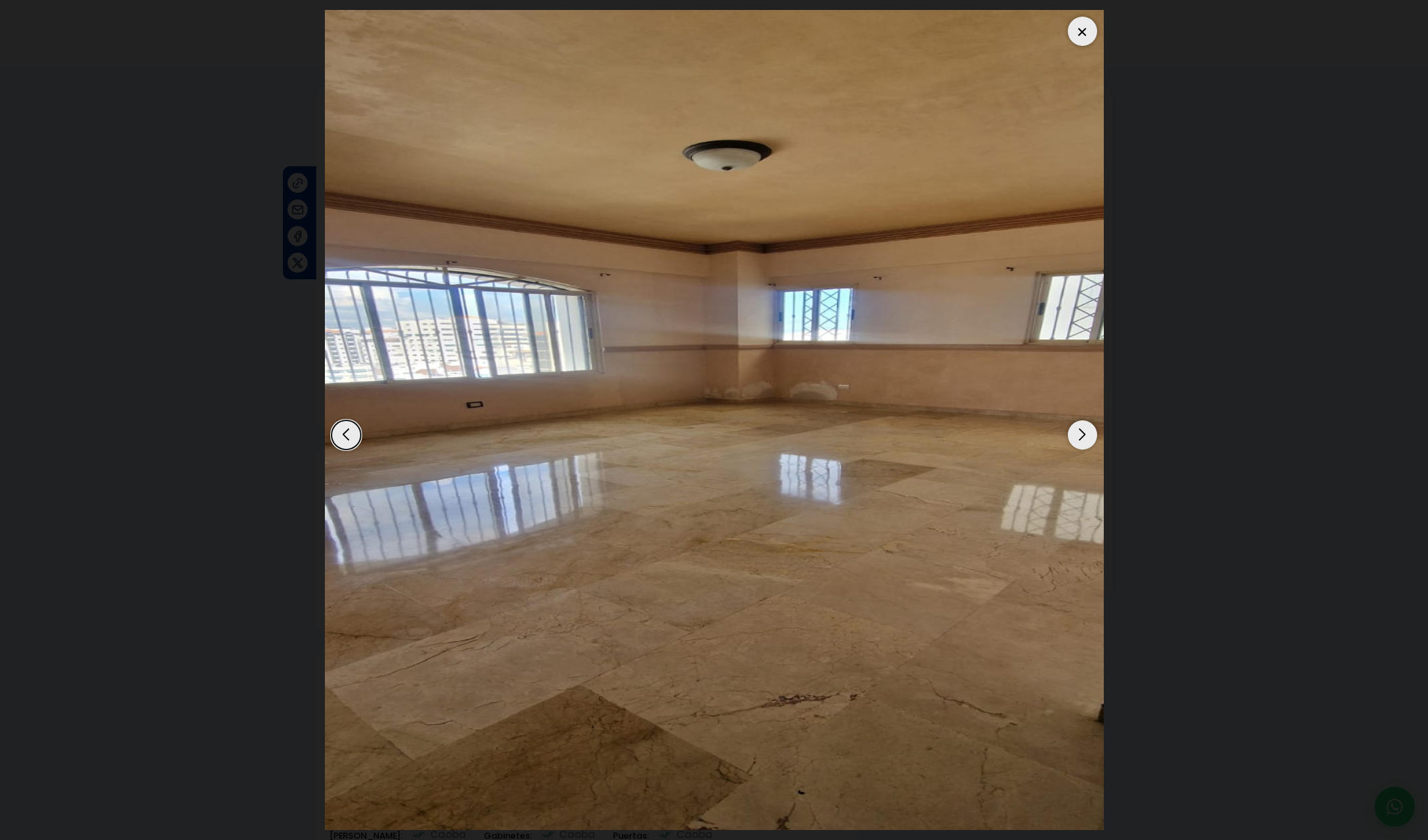
click at [1077, 438] on div "Next slide" at bounding box center [1082, 435] width 29 height 29
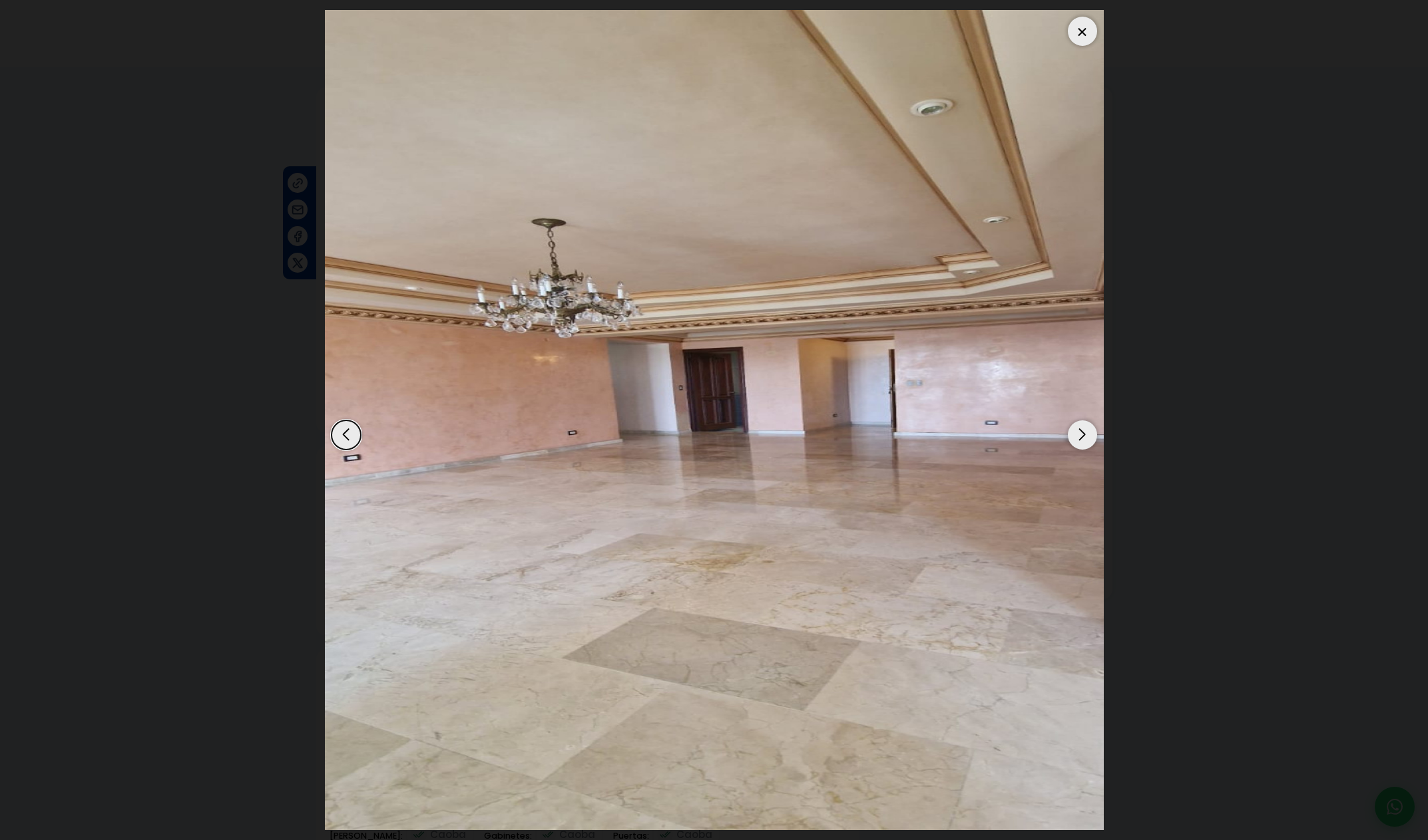
click at [1077, 438] on div "Next slide" at bounding box center [1082, 435] width 29 height 29
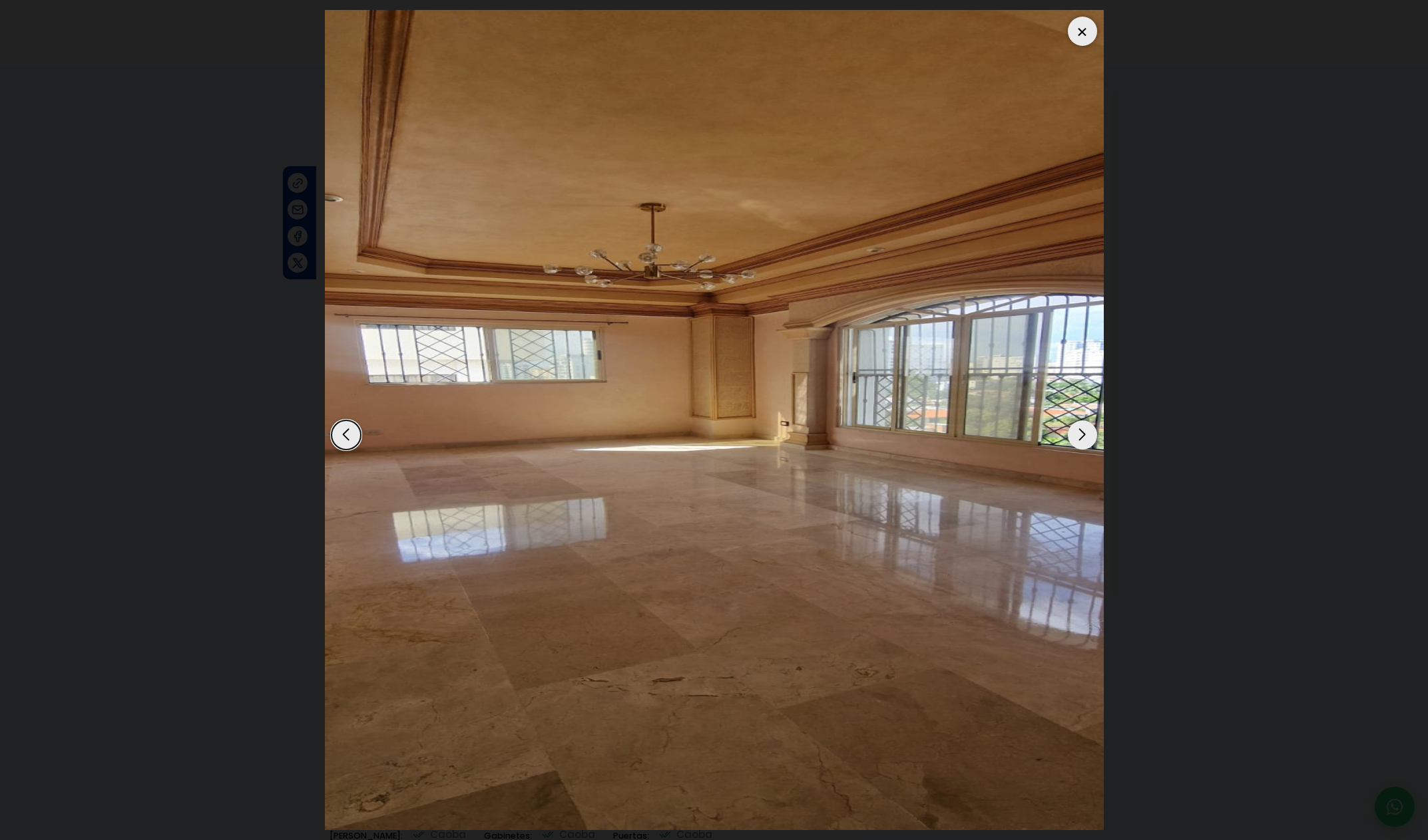
click at [1077, 438] on div "Next slide" at bounding box center [1082, 435] width 29 height 29
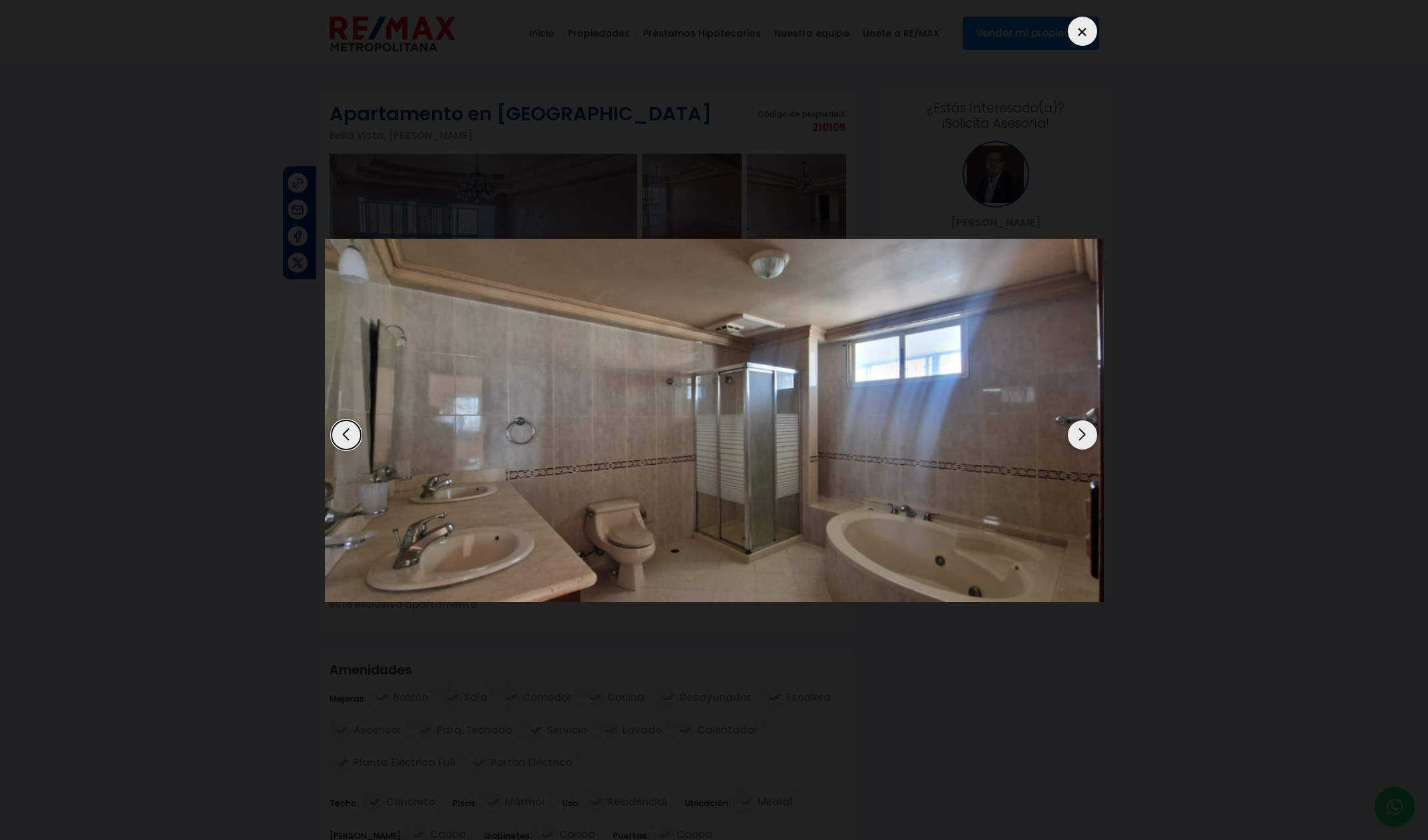
click at [1077, 438] on div "Next slide" at bounding box center [1082, 435] width 29 height 29
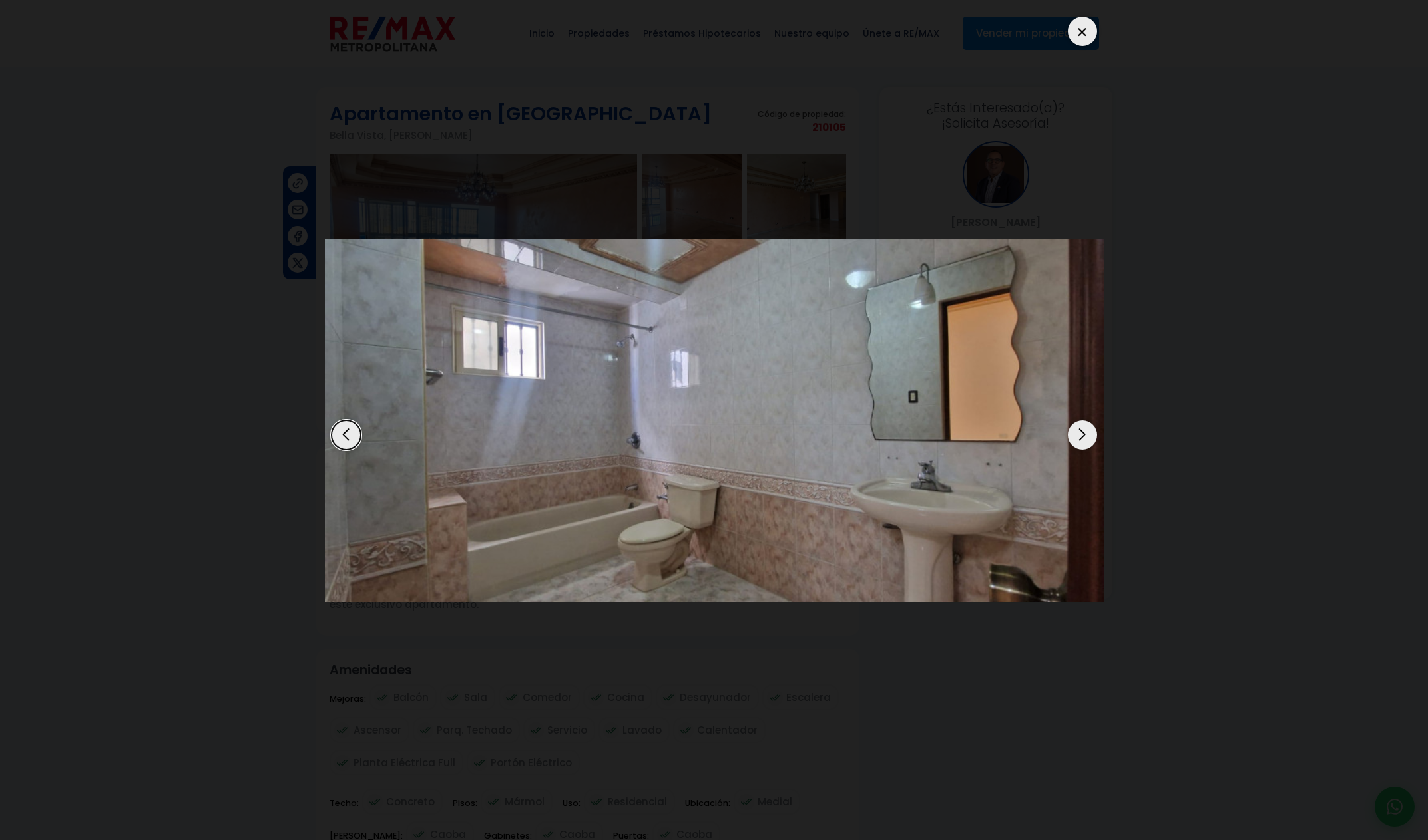
click at [1077, 438] on div "Next slide" at bounding box center [1082, 435] width 29 height 29
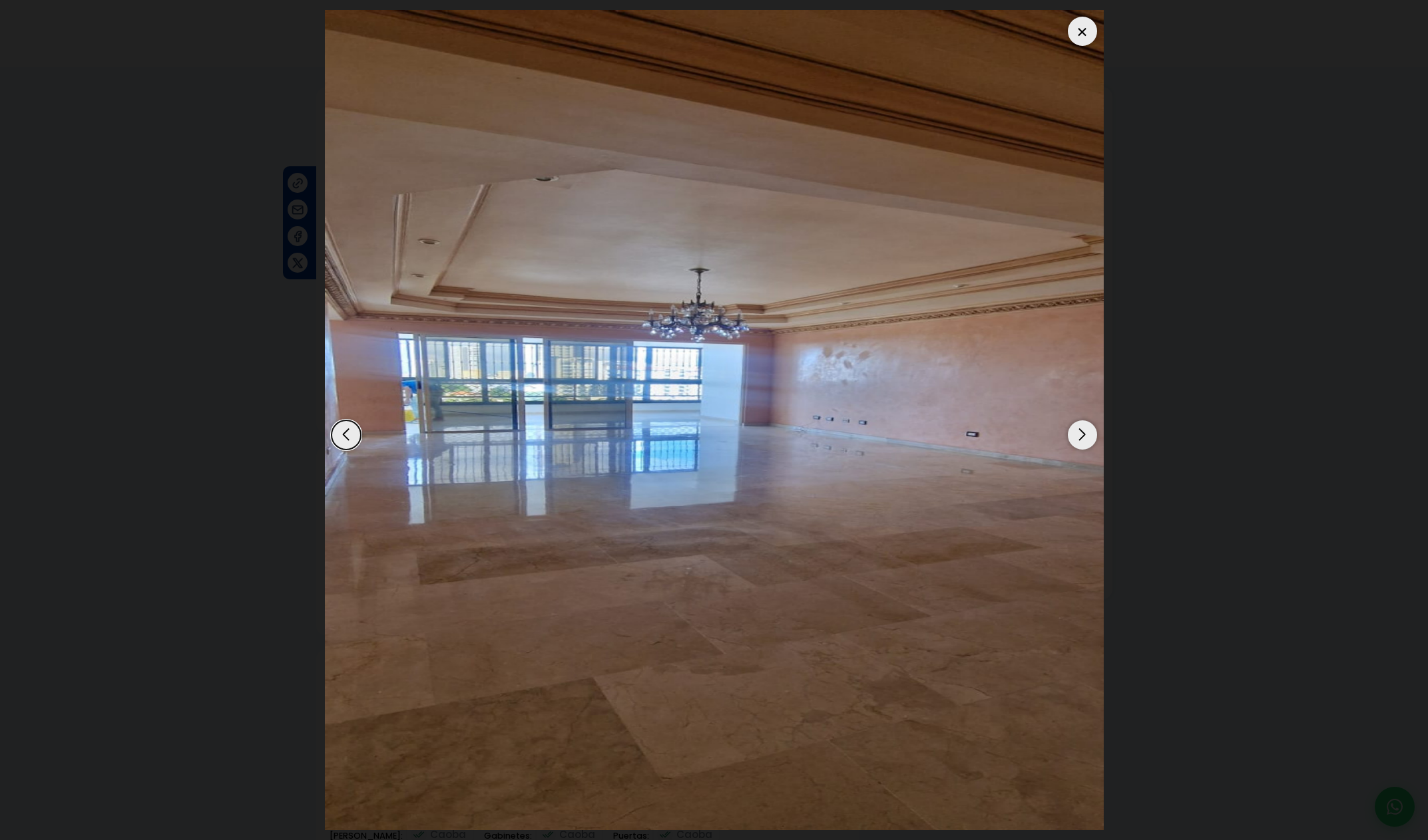
click at [1077, 438] on div "Next slide" at bounding box center [1082, 435] width 29 height 29
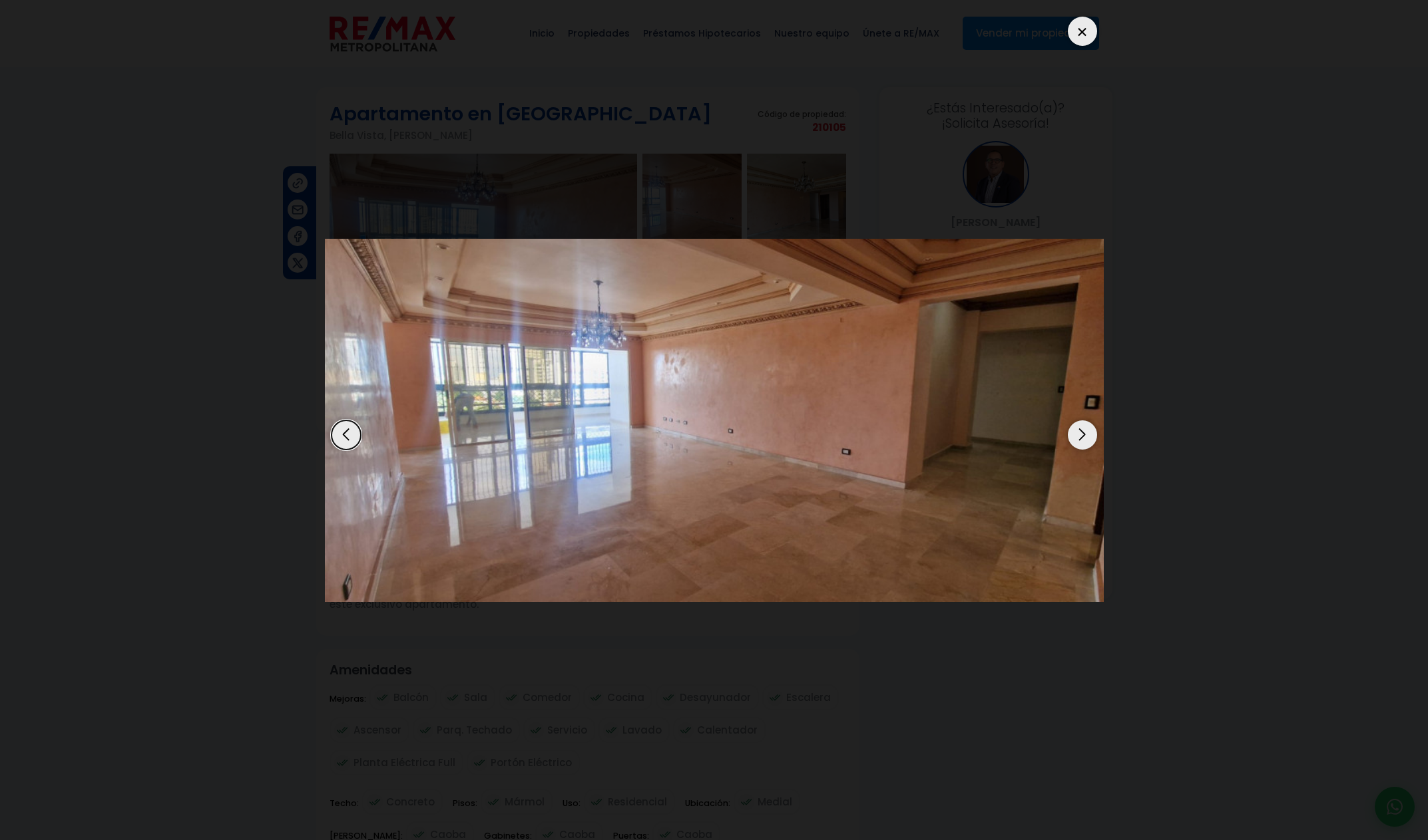
click at [1077, 438] on div "Next slide" at bounding box center [1082, 435] width 29 height 29
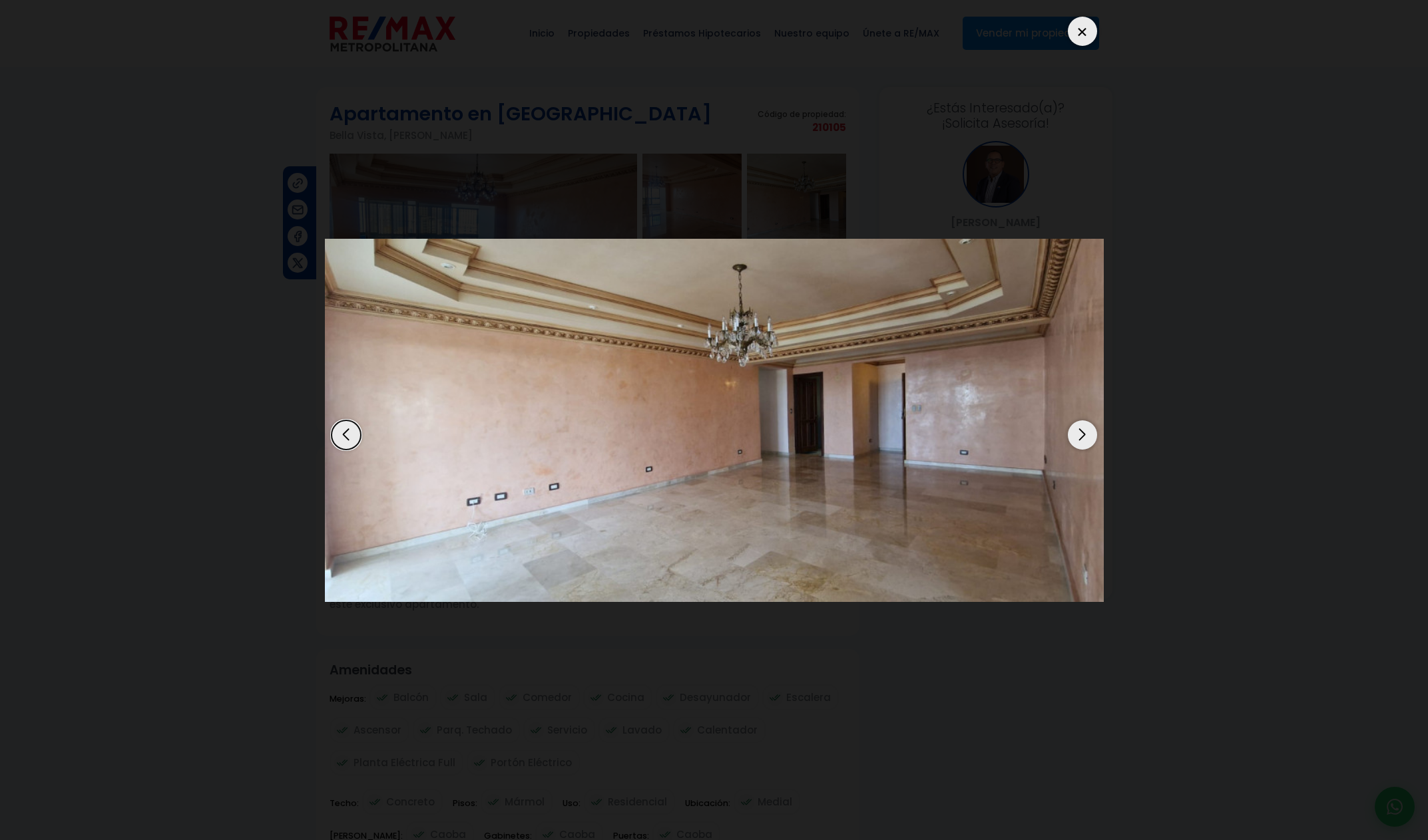
click at [1077, 438] on div "Next slide" at bounding box center [1082, 435] width 29 height 29
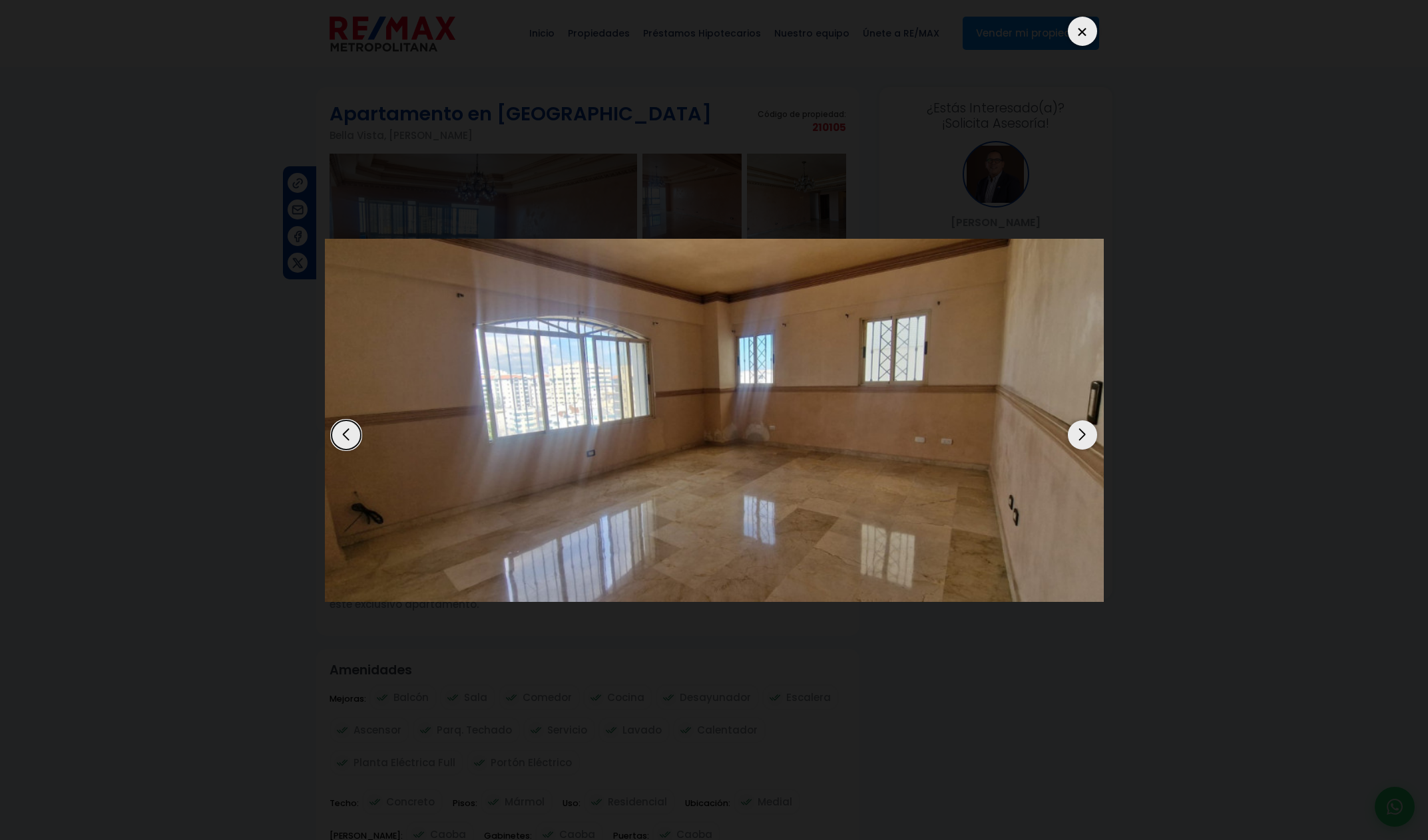
click at [1077, 438] on div "Next slide" at bounding box center [1082, 435] width 29 height 29
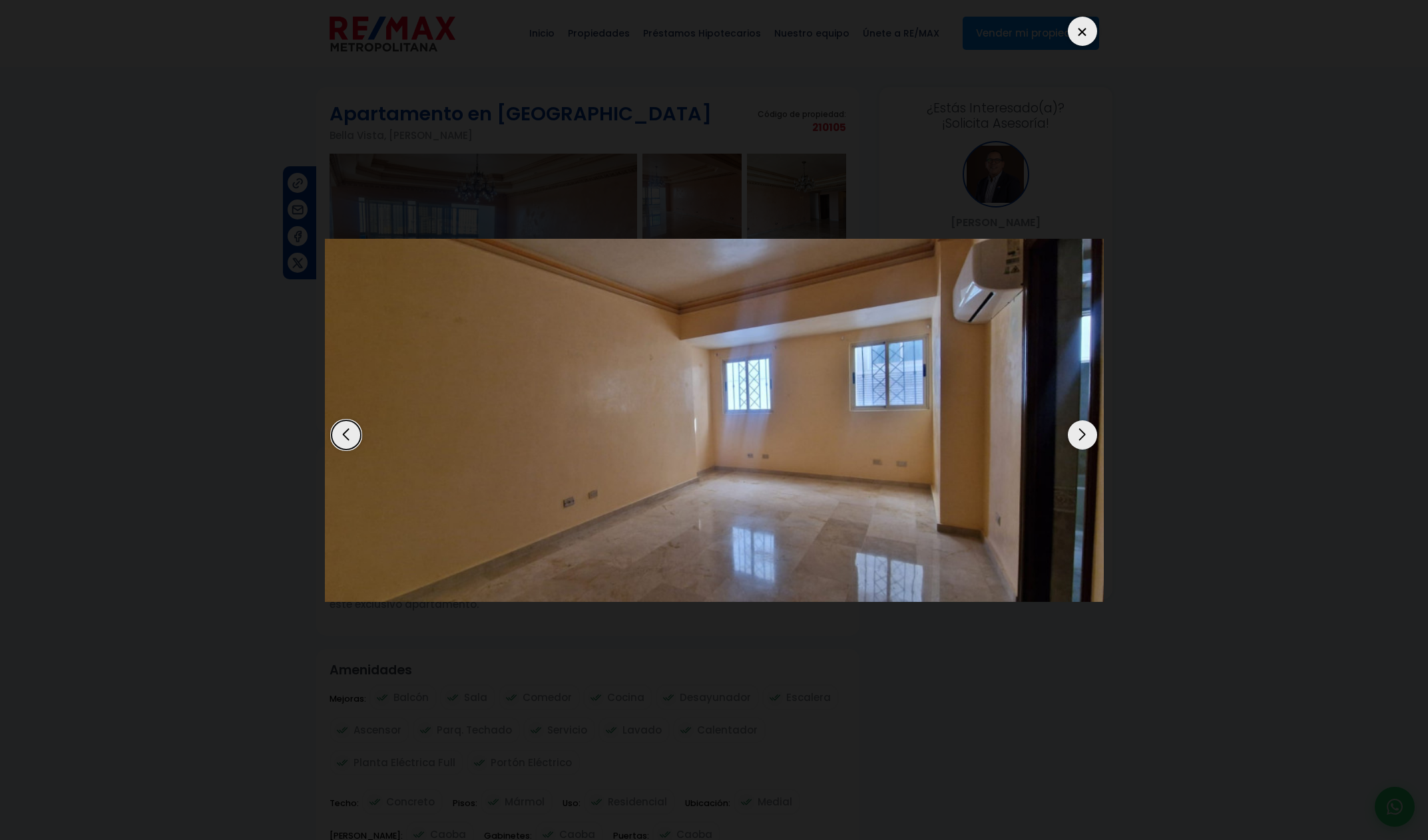
click at [1090, 42] on div "5 / 10" at bounding box center [714, 420] width 779 height 821
click at [1086, 47] on div "5 / 10" at bounding box center [714, 420] width 779 height 821
click at [1085, 44] on div at bounding box center [1082, 31] width 29 height 29
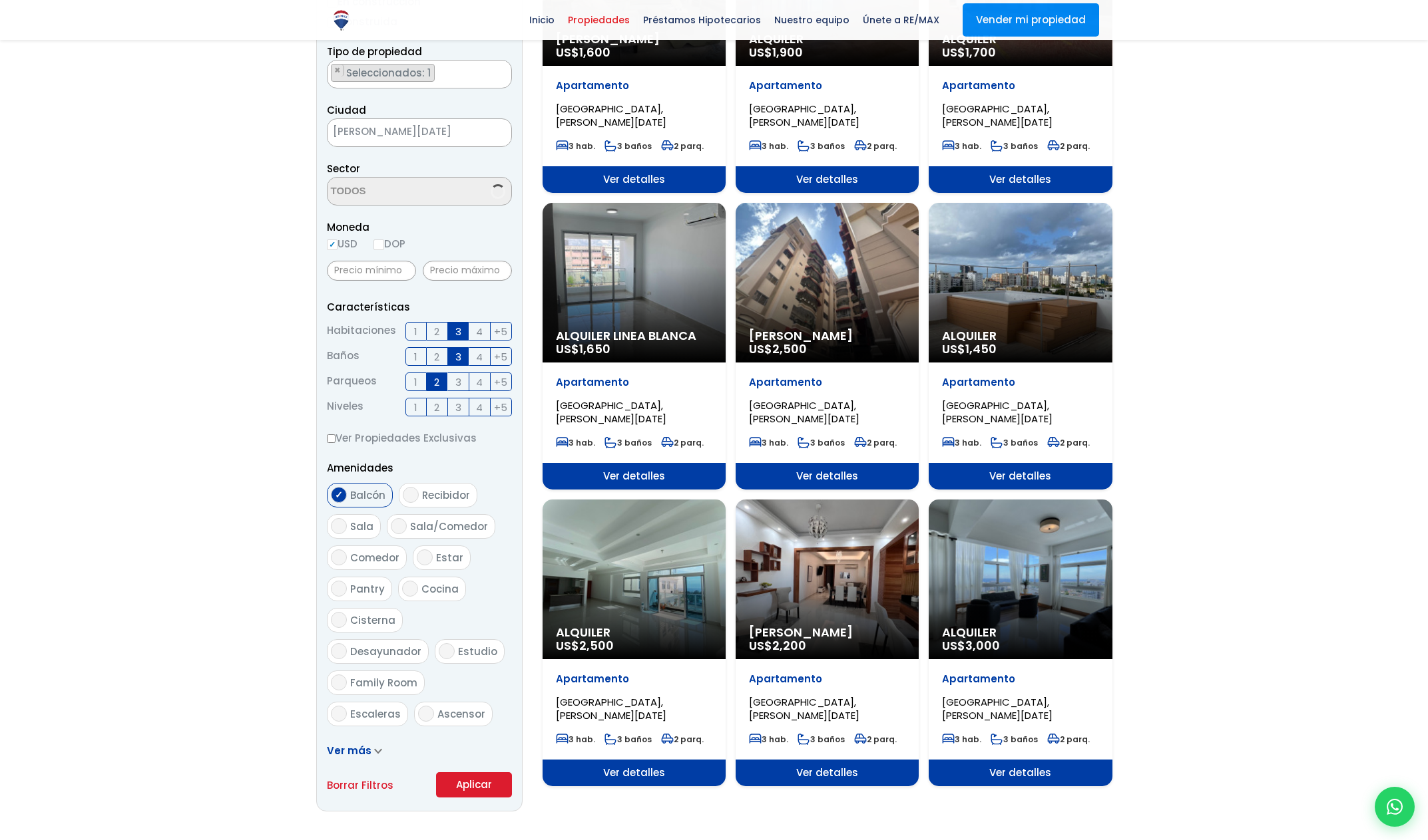
scroll to position [276, 0]
select select "150"
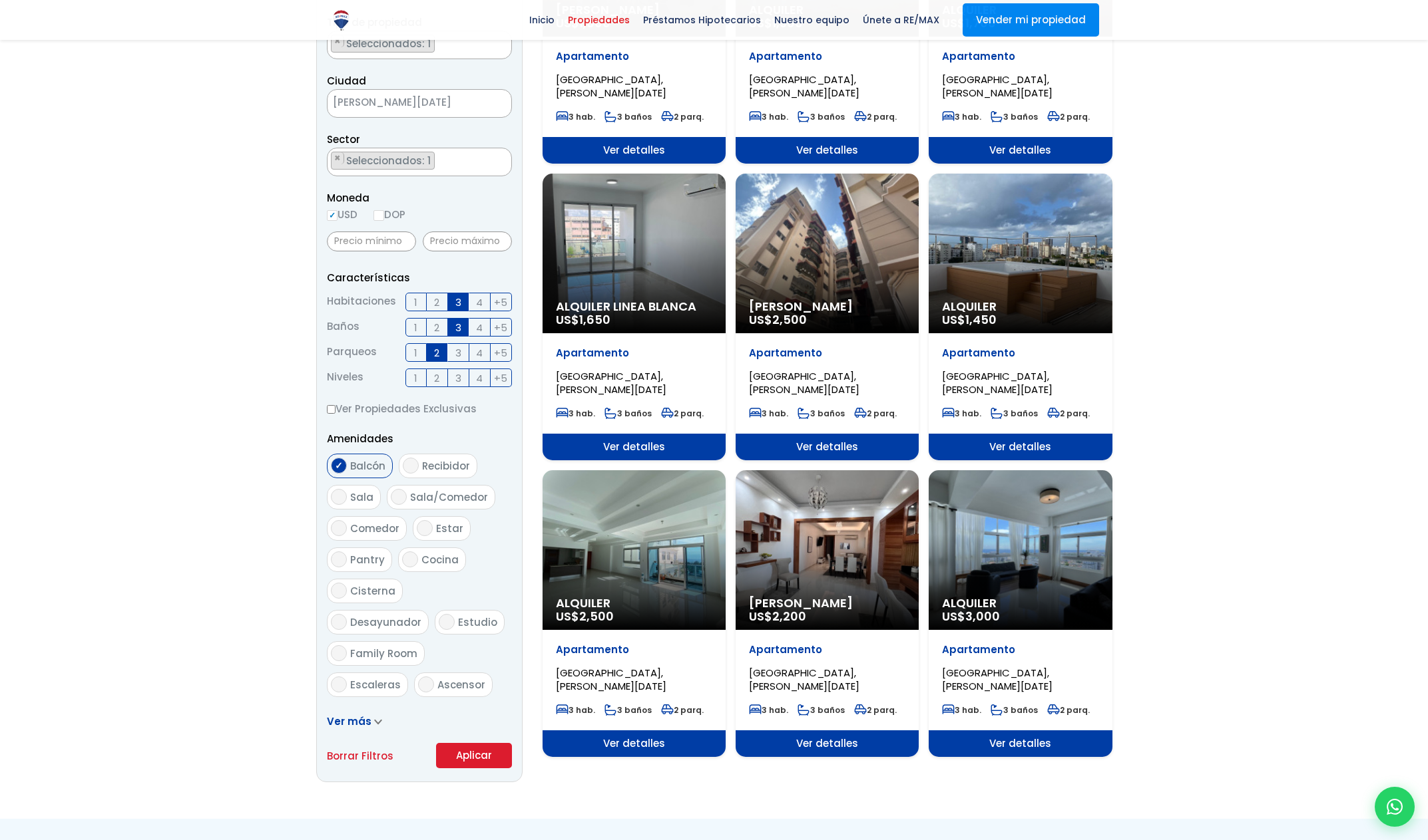
scroll to position [48, 0]
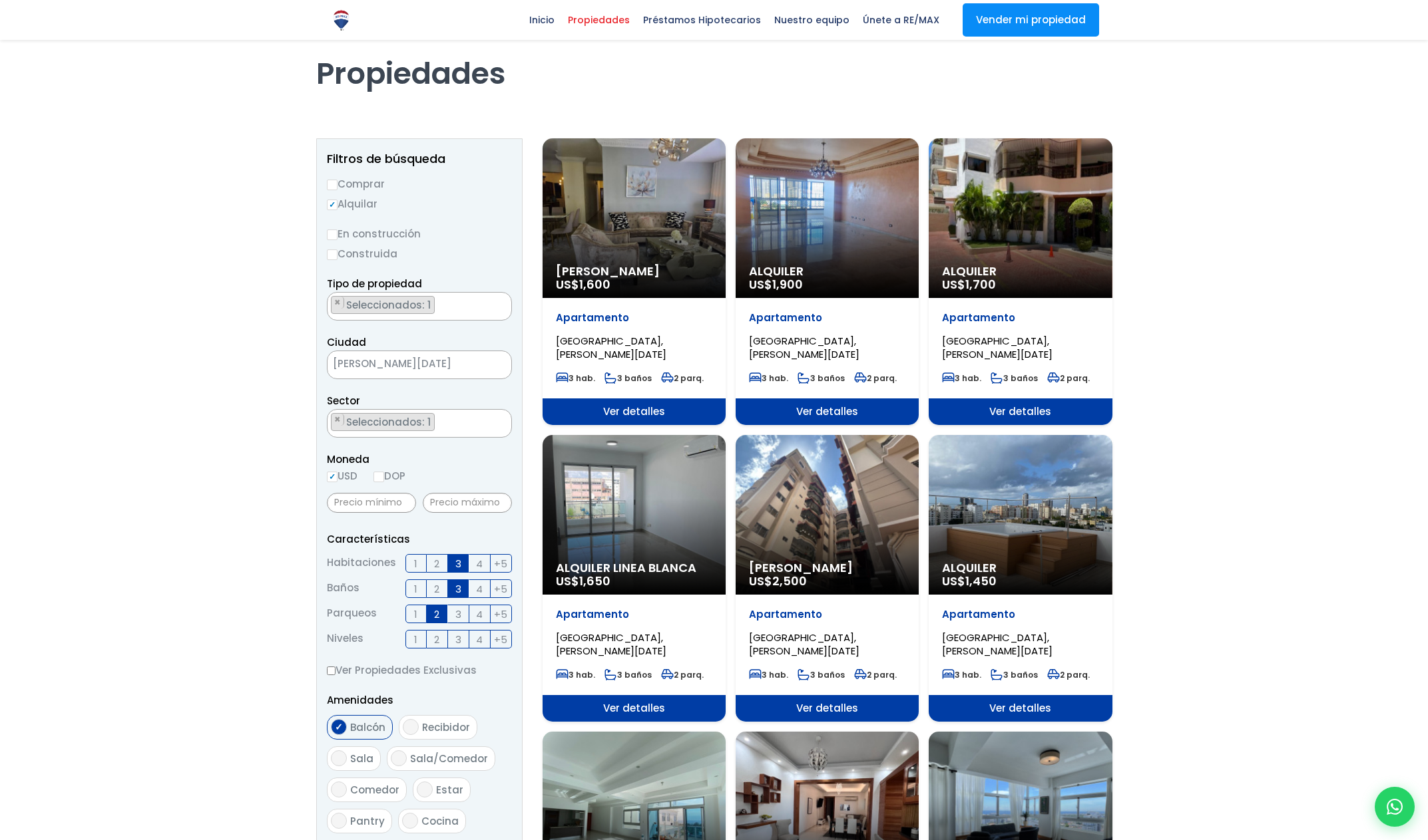
click at [640, 299] on div "Alquiler Linea Blanca US$ 1,650" at bounding box center [634, 218] width 183 height 160
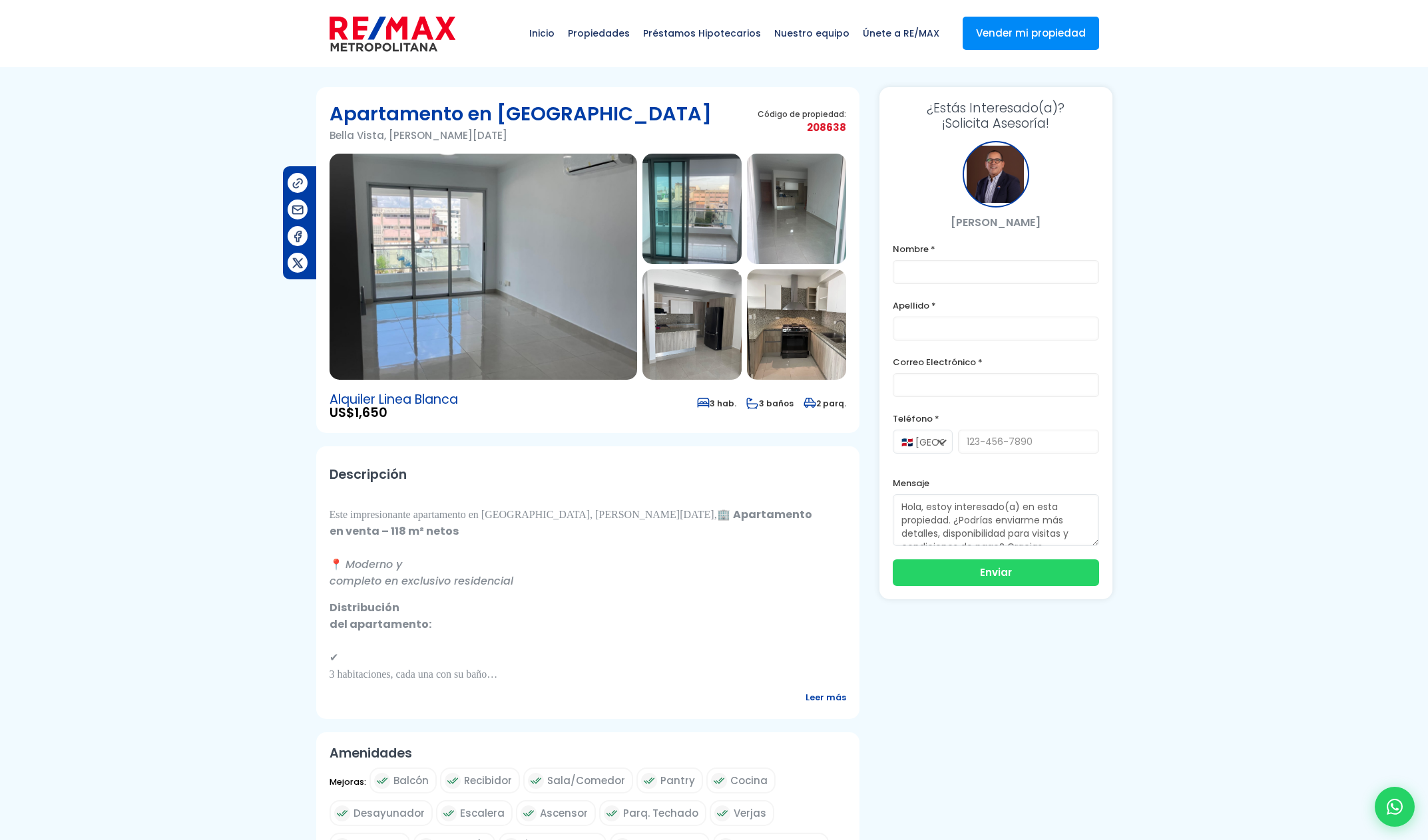
click at [552, 310] on img at bounding box center [483, 267] width 308 height 226
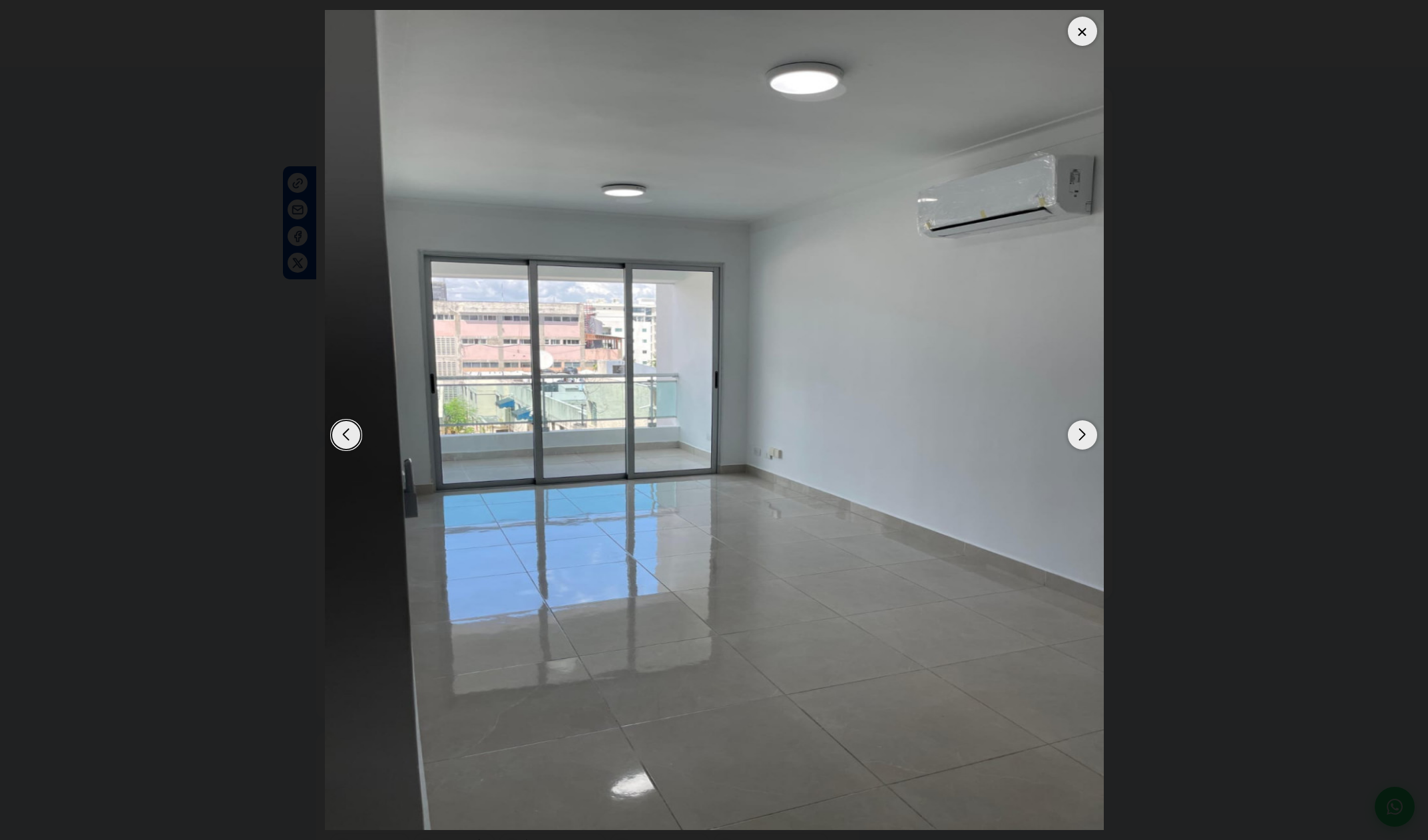
click at [1073, 416] on img "1 / 14" at bounding box center [714, 420] width 779 height 821
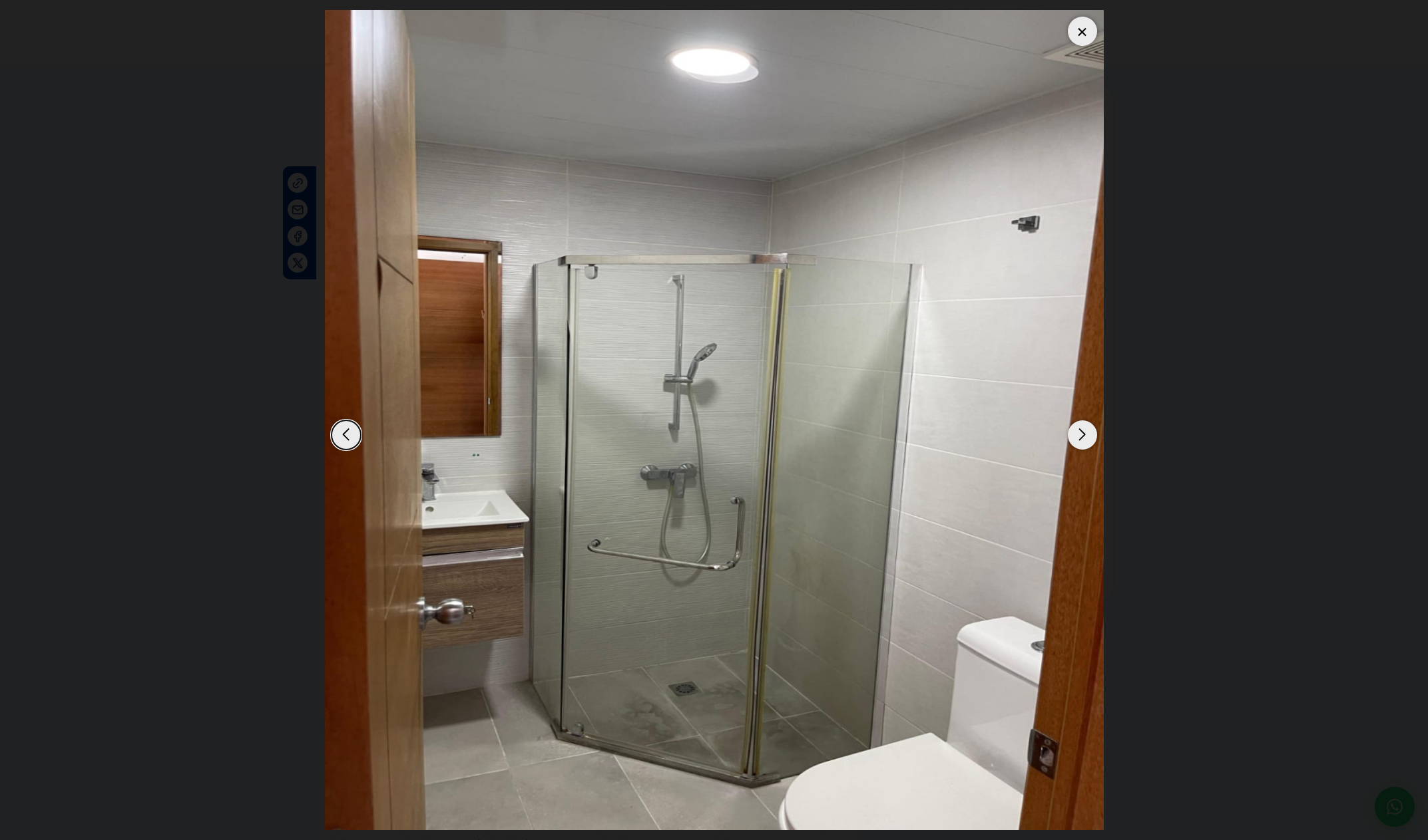
click at [1078, 432] on div "Next slide" at bounding box center [1082, 435] width 29 height 29
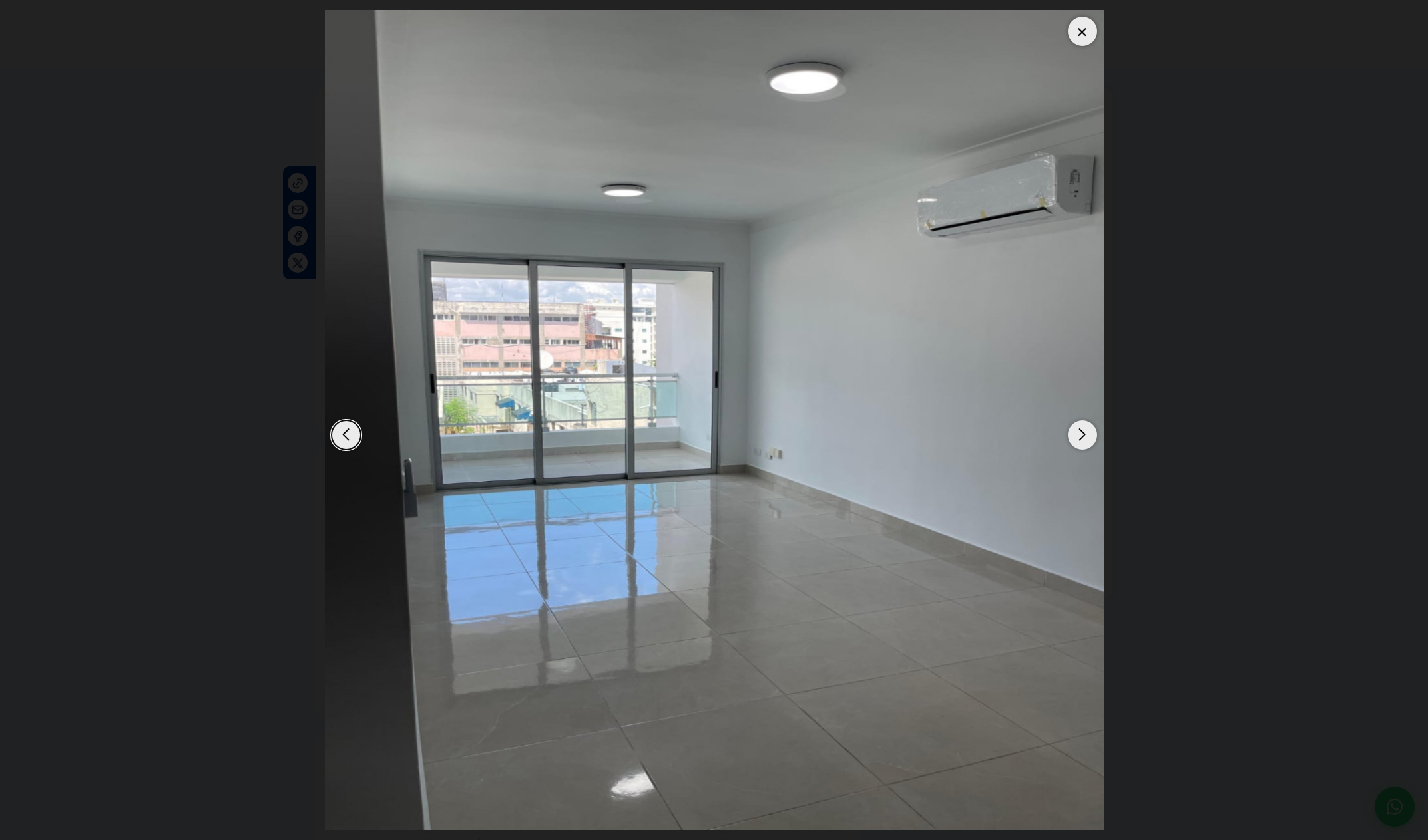
click at [1078, 432] on div "Next slide" at bounding box center [1082, 435] width 29 height 29
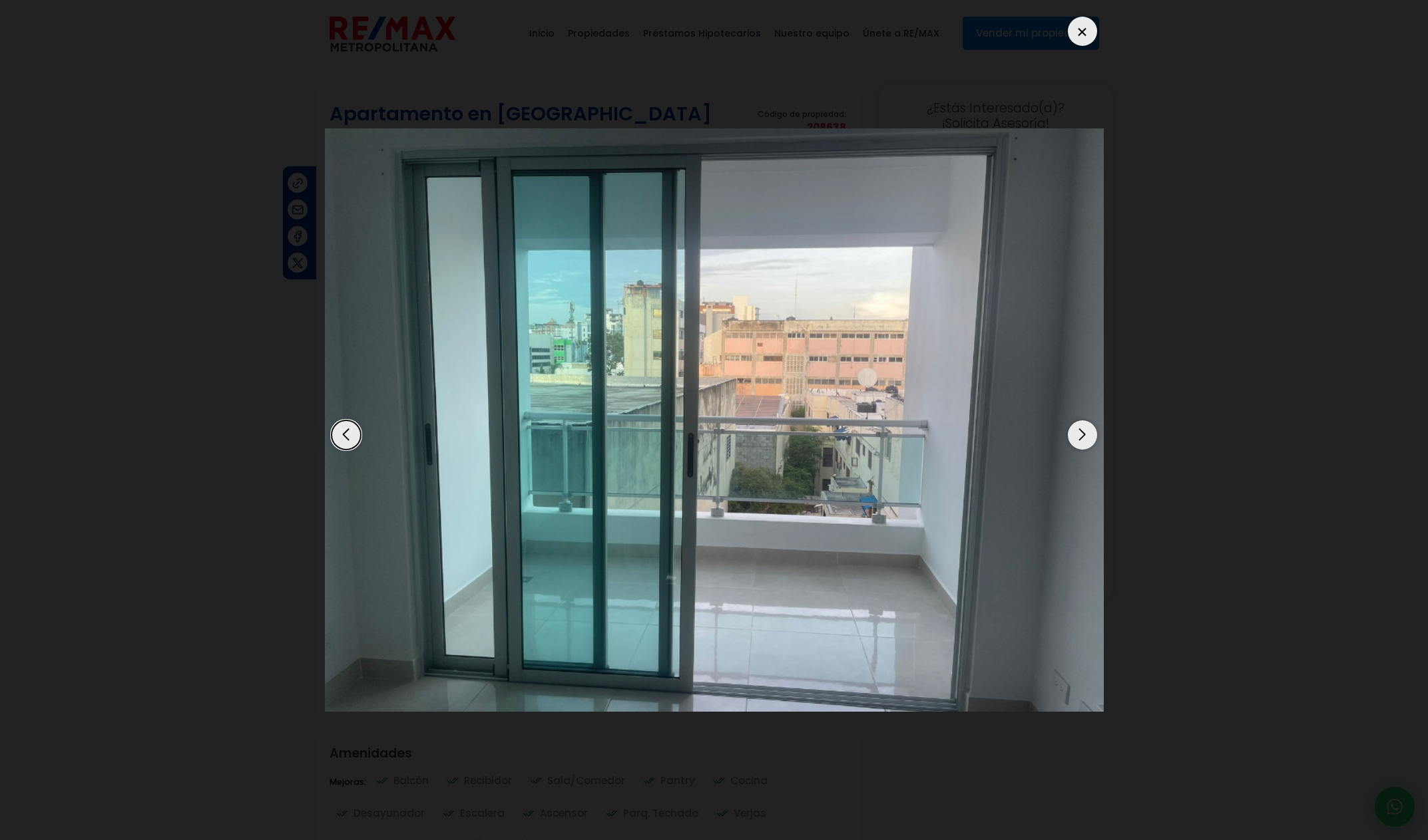
click at [1078, 431] on div "Next slide" at bounding box center [1082, 435] width 29 height 29
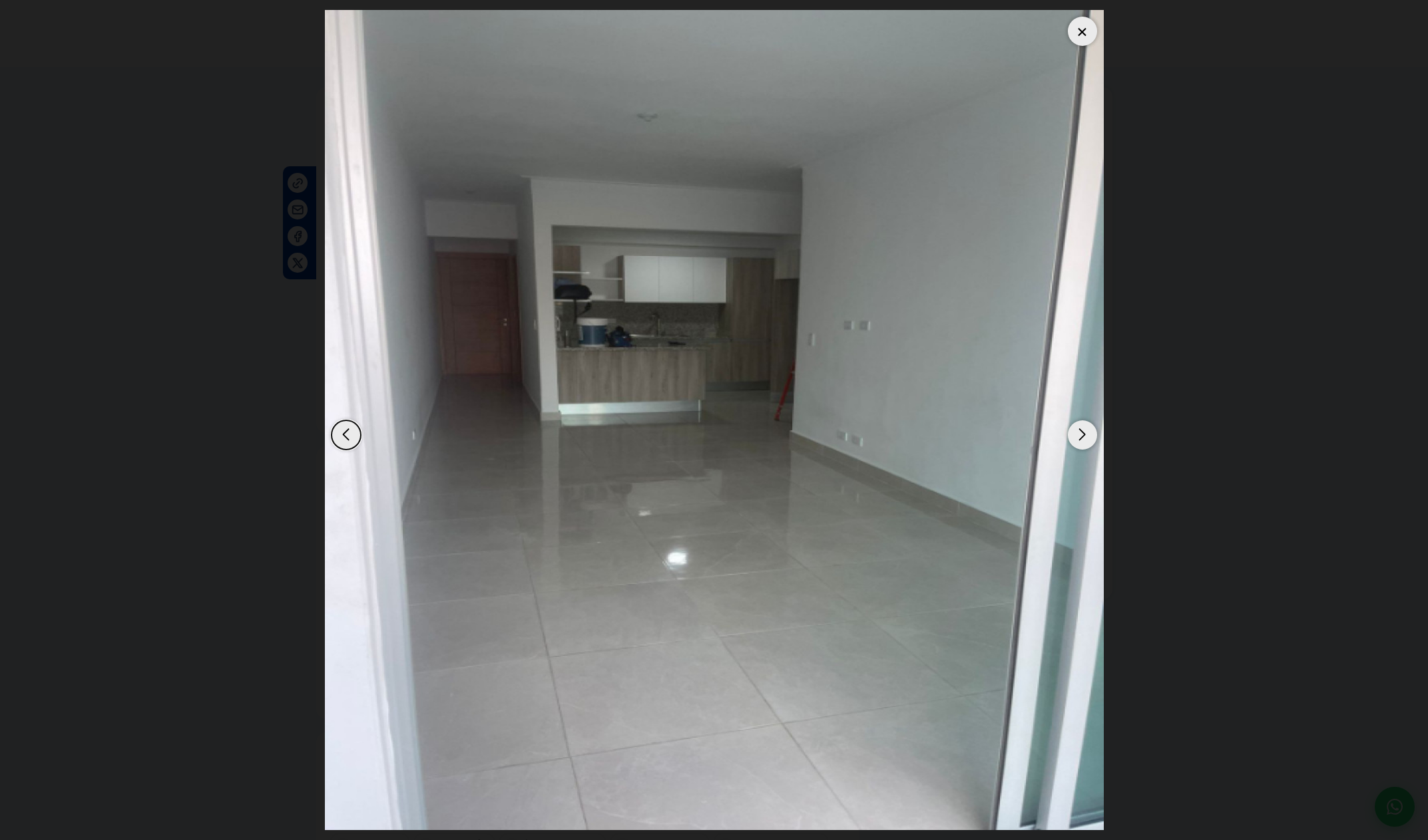
click at [1078, 431] on div "Next slide" at bounding box center [1082, 435] width 29 height 29
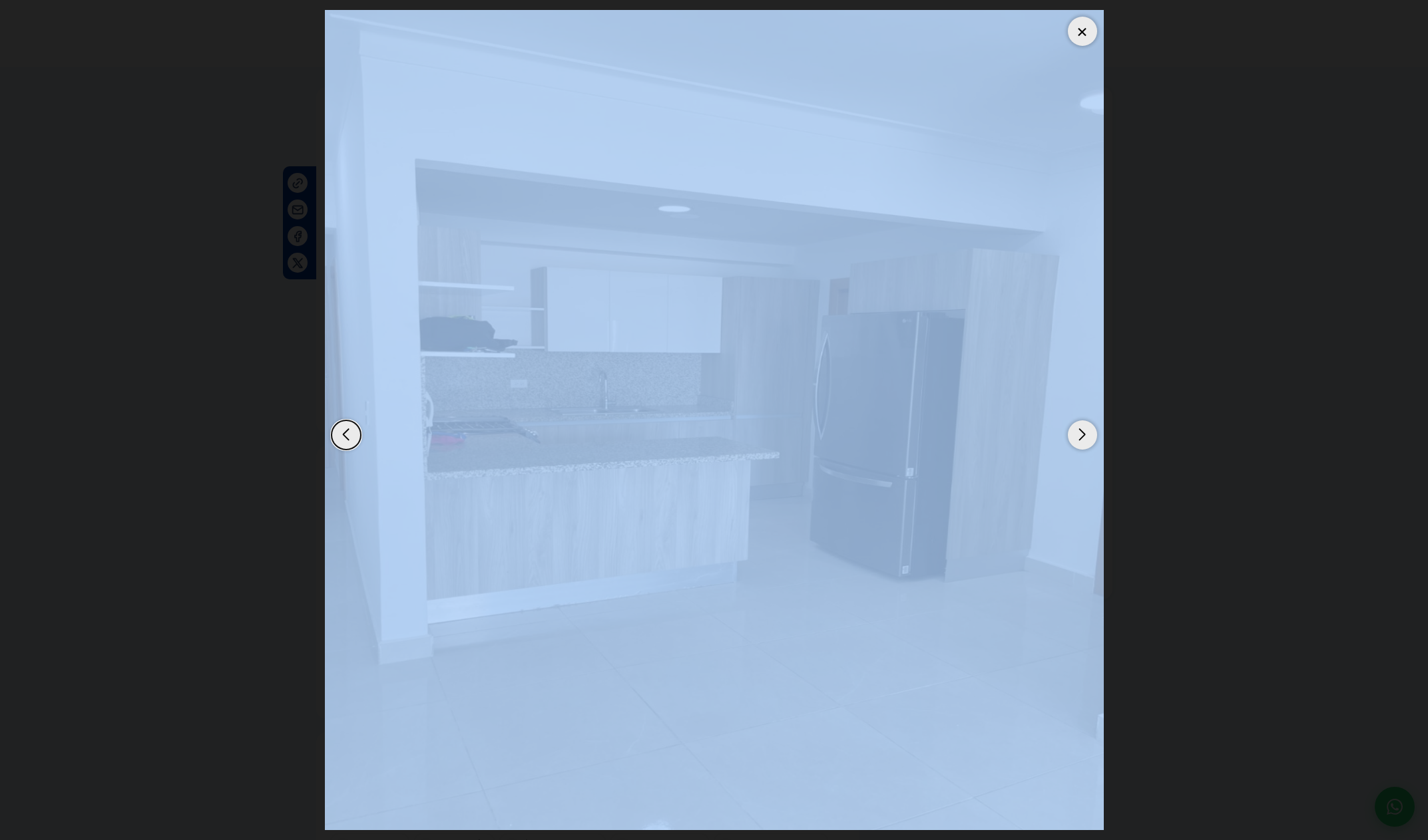
click at [1078, 431] on div "Next slide" at bounding box center [1082, 435] width 29 height 29
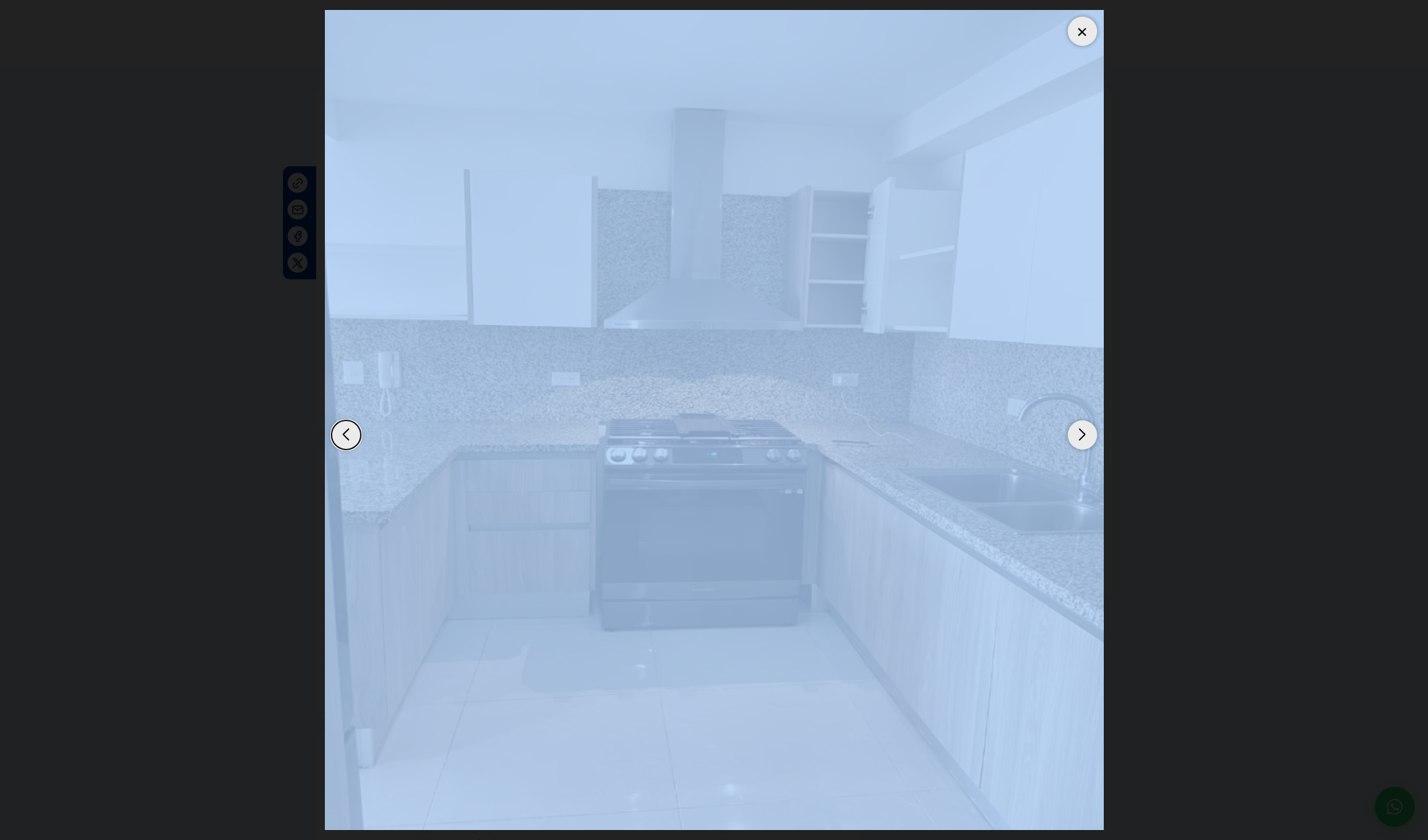
click at [1078, 431] on div "Next slide" at bounding box center [1082, 435] width 29 height 29
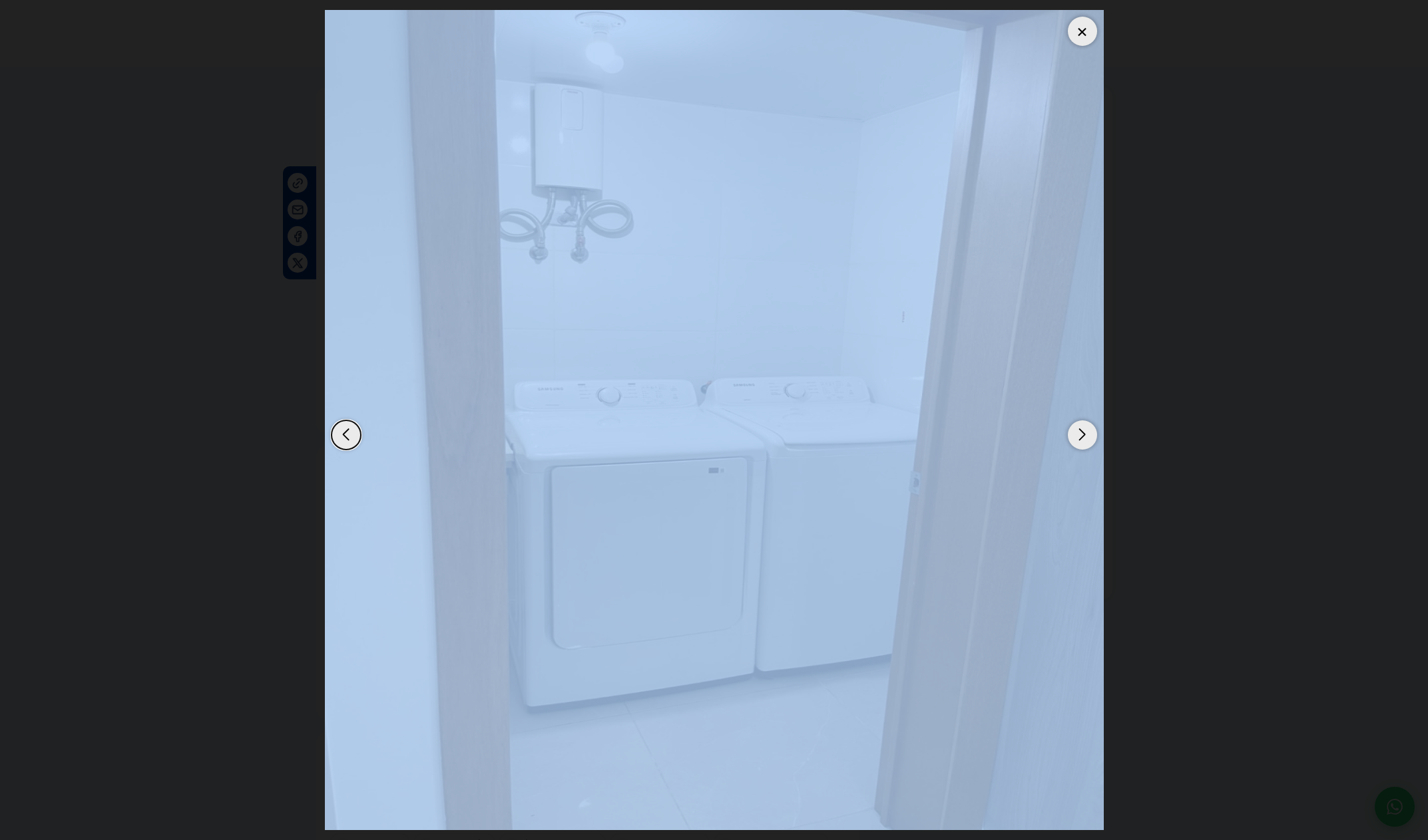
click at [1078, 431] on div "Next slide" at bounding box center [1082, 435] width 29 height 29
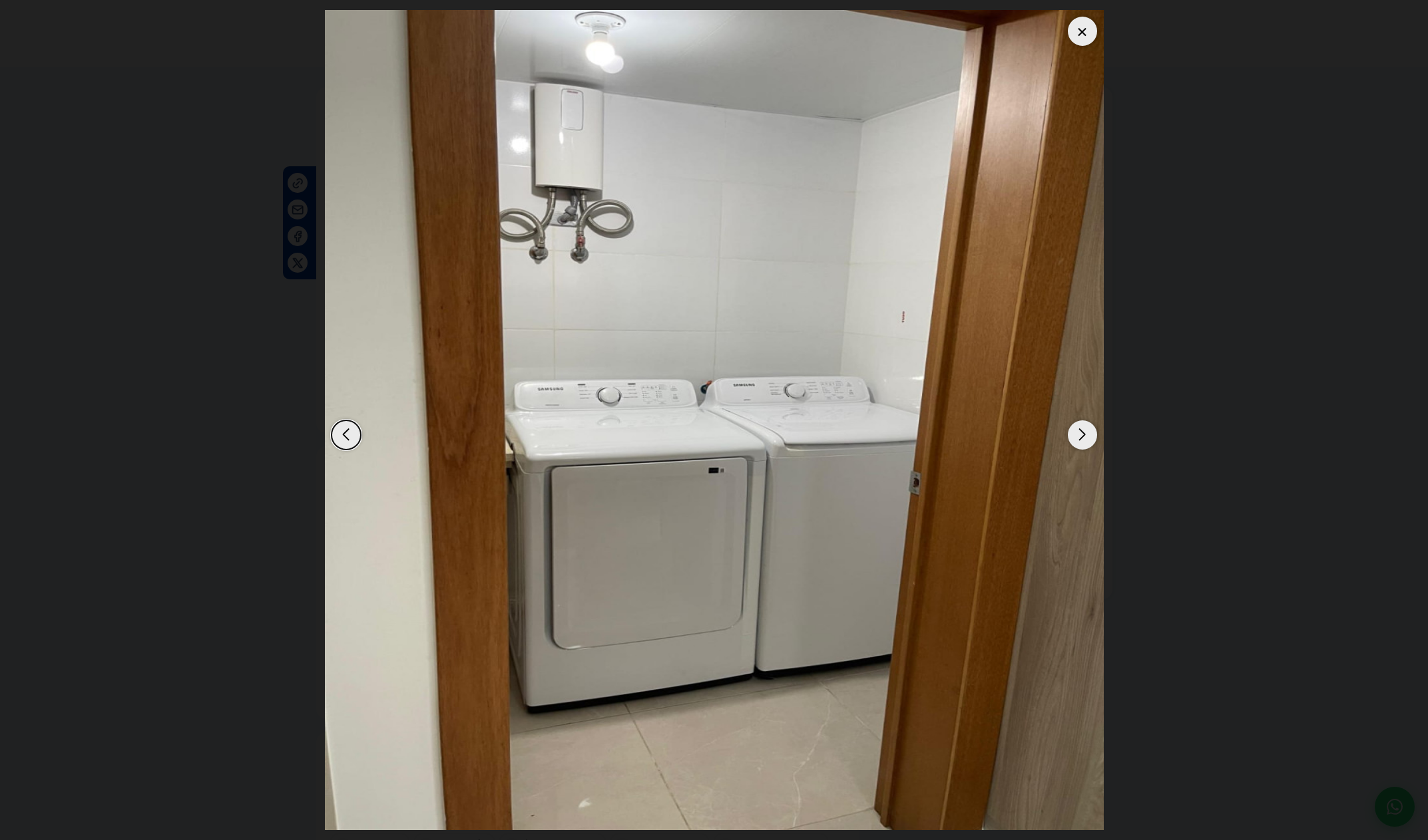
click at [1078, 431] on div "Next slide" at bounding box center [1082, 435] width 29 height 29
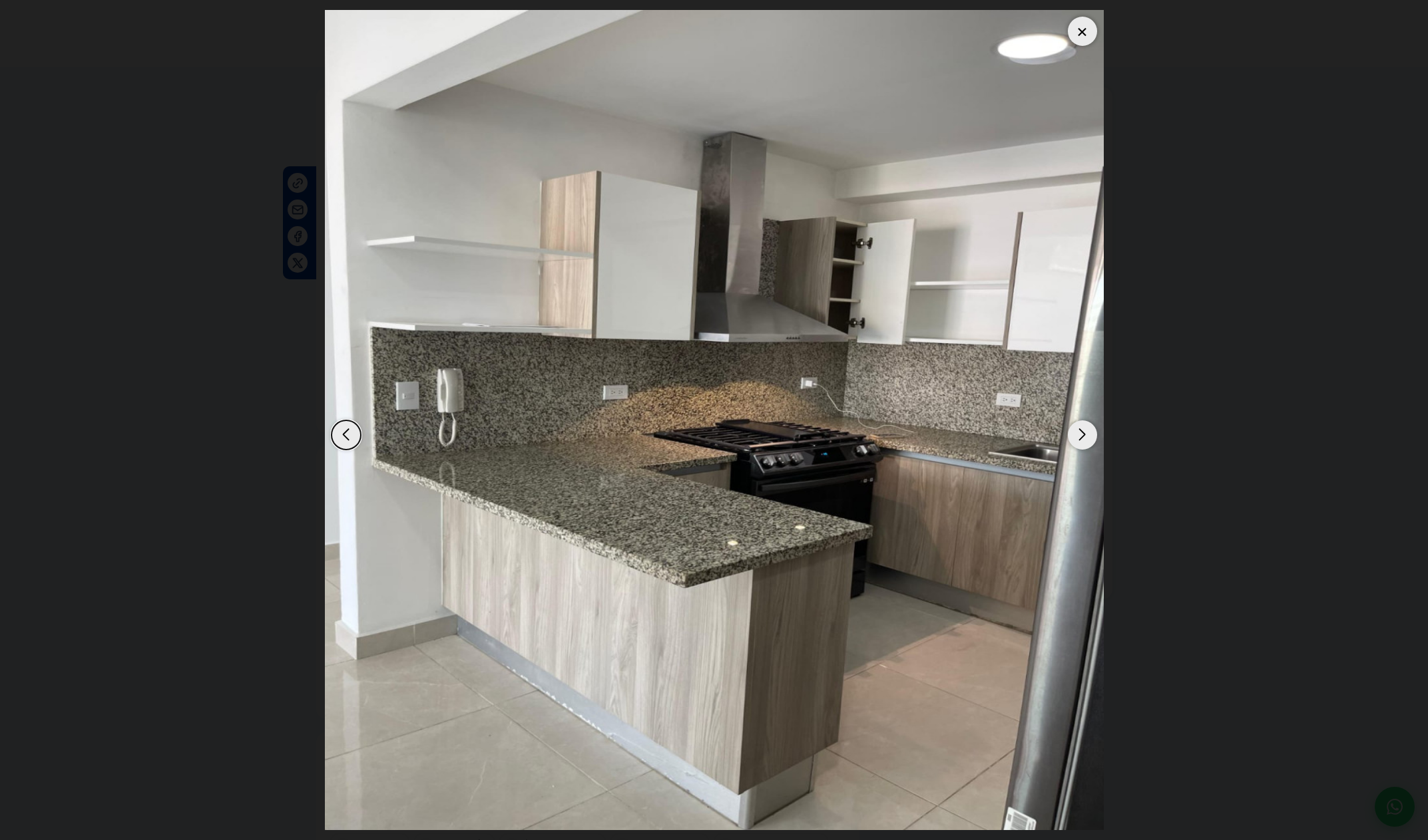
click at [1078, 431] on div "Next slide" at bounding box center [1082, 435] width 29 height 29
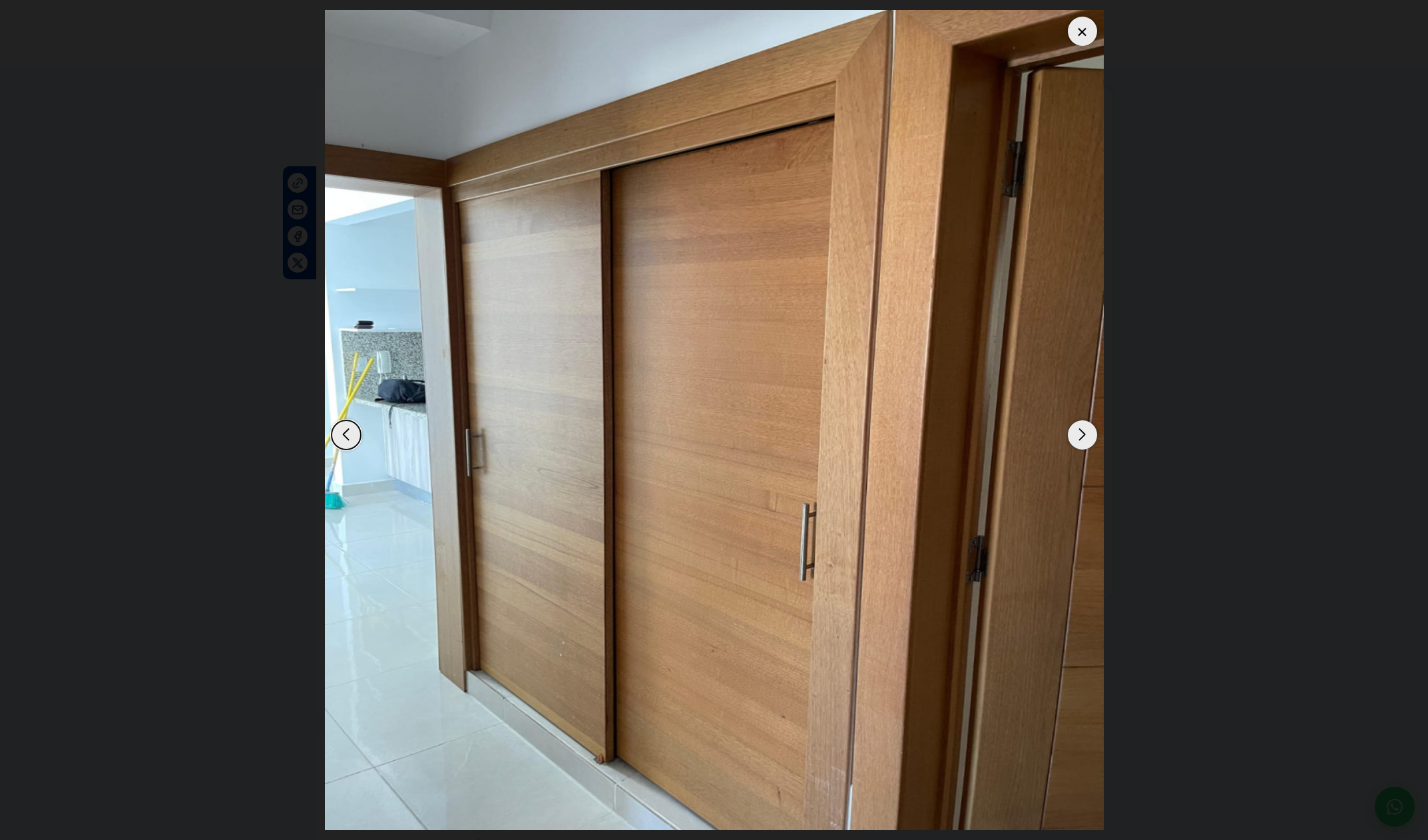
click at [1078, 431] on div "Next slide" at bounding box center [1082, 435] width 29 height 29
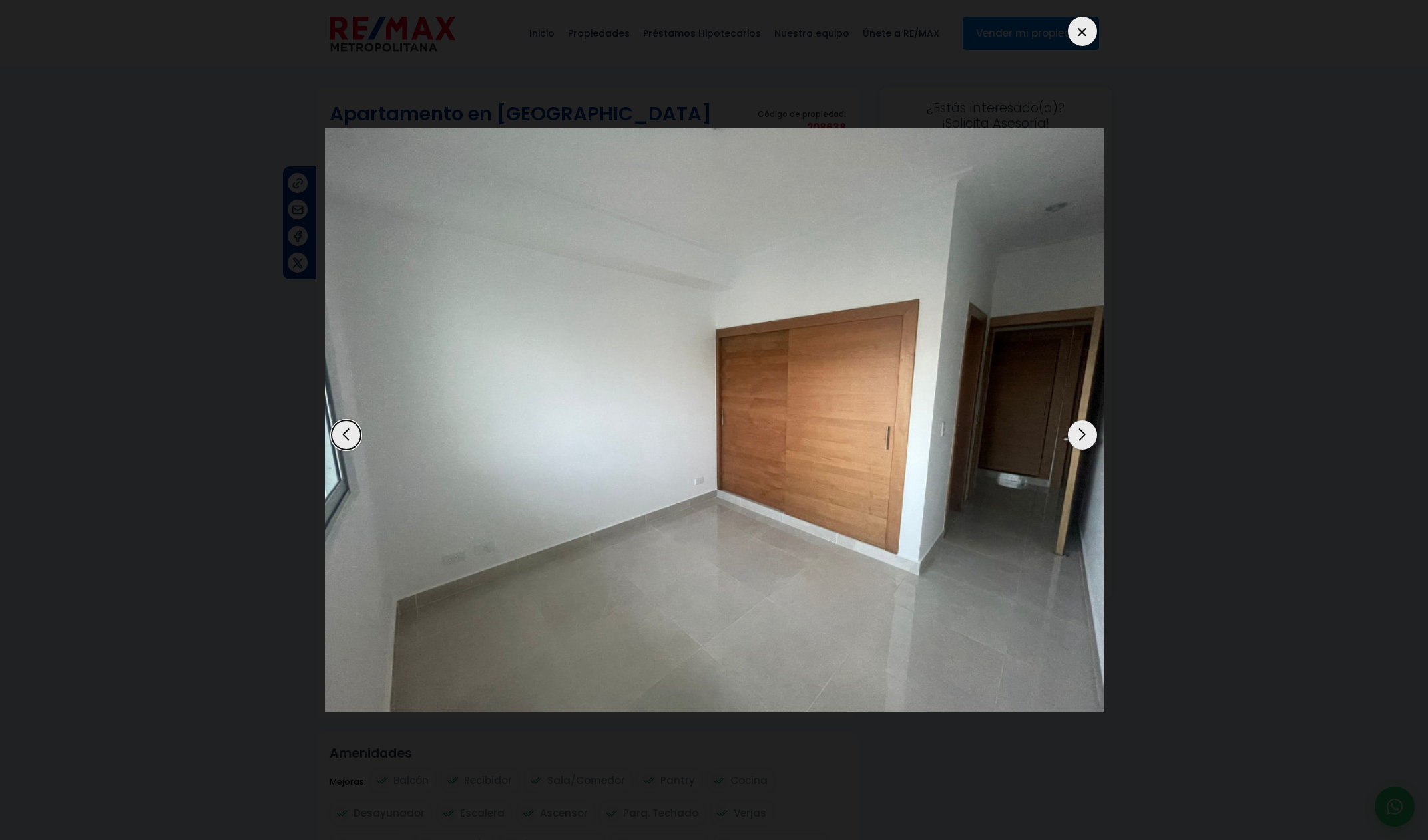
click at [1078, 431] on div "Next slide" at bounding box center [1082, 435] width 29 height 29
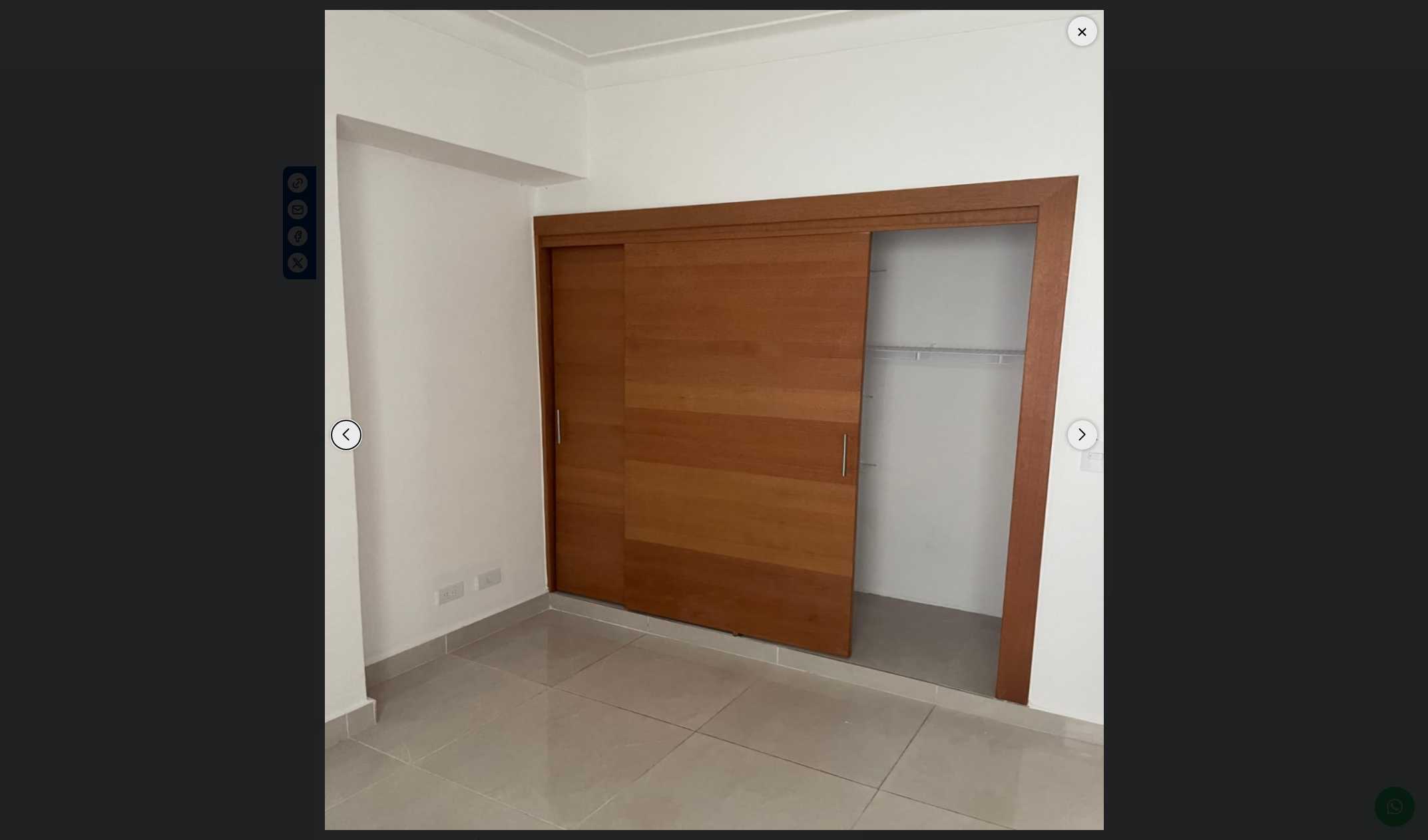
click at [1078, 431] on div "Next slide" at bounding box center [1082, 435] width 29 height 29
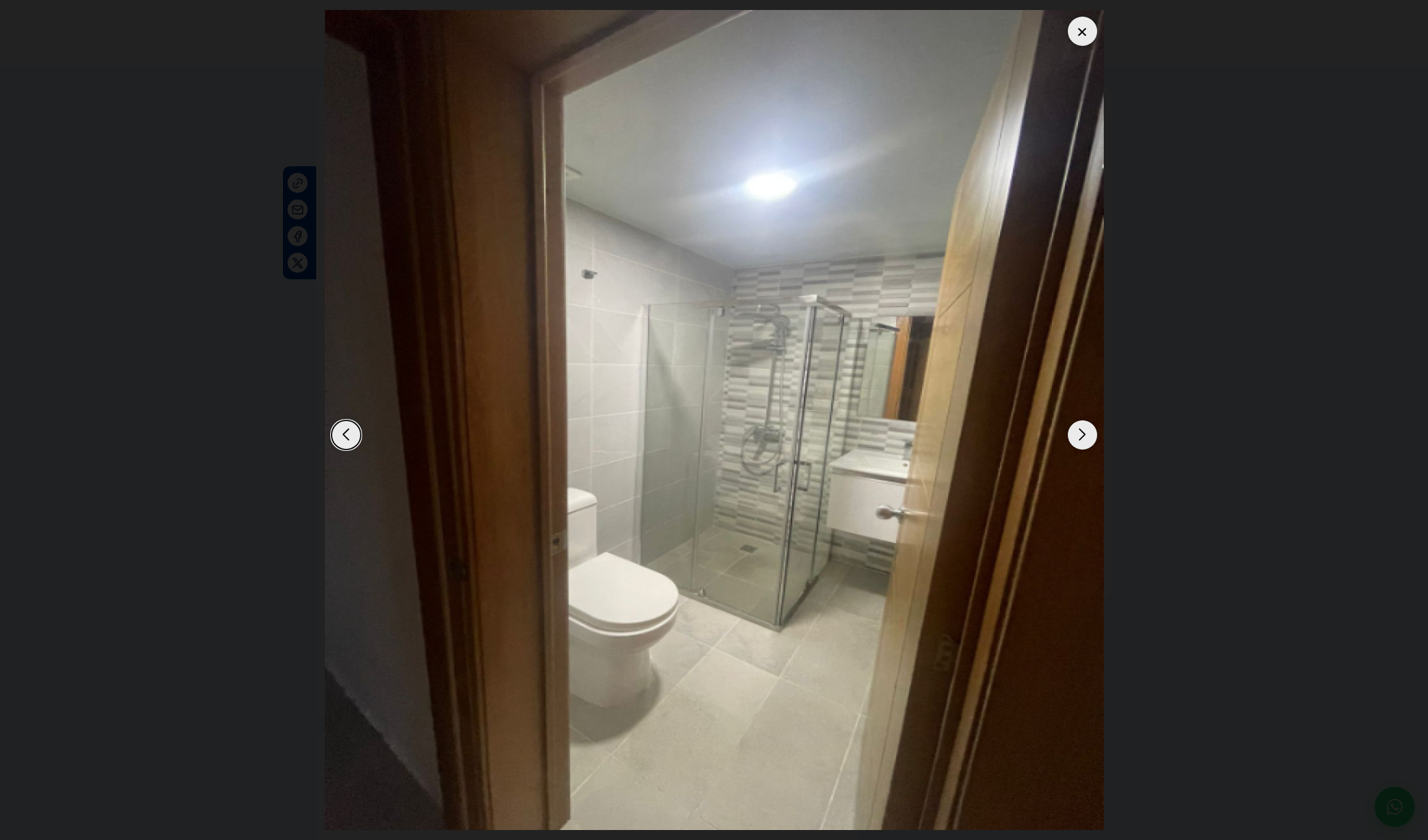
click at [1078, 431] on div "Next slide" at bounding box center [1082, 435] width 29 height 29
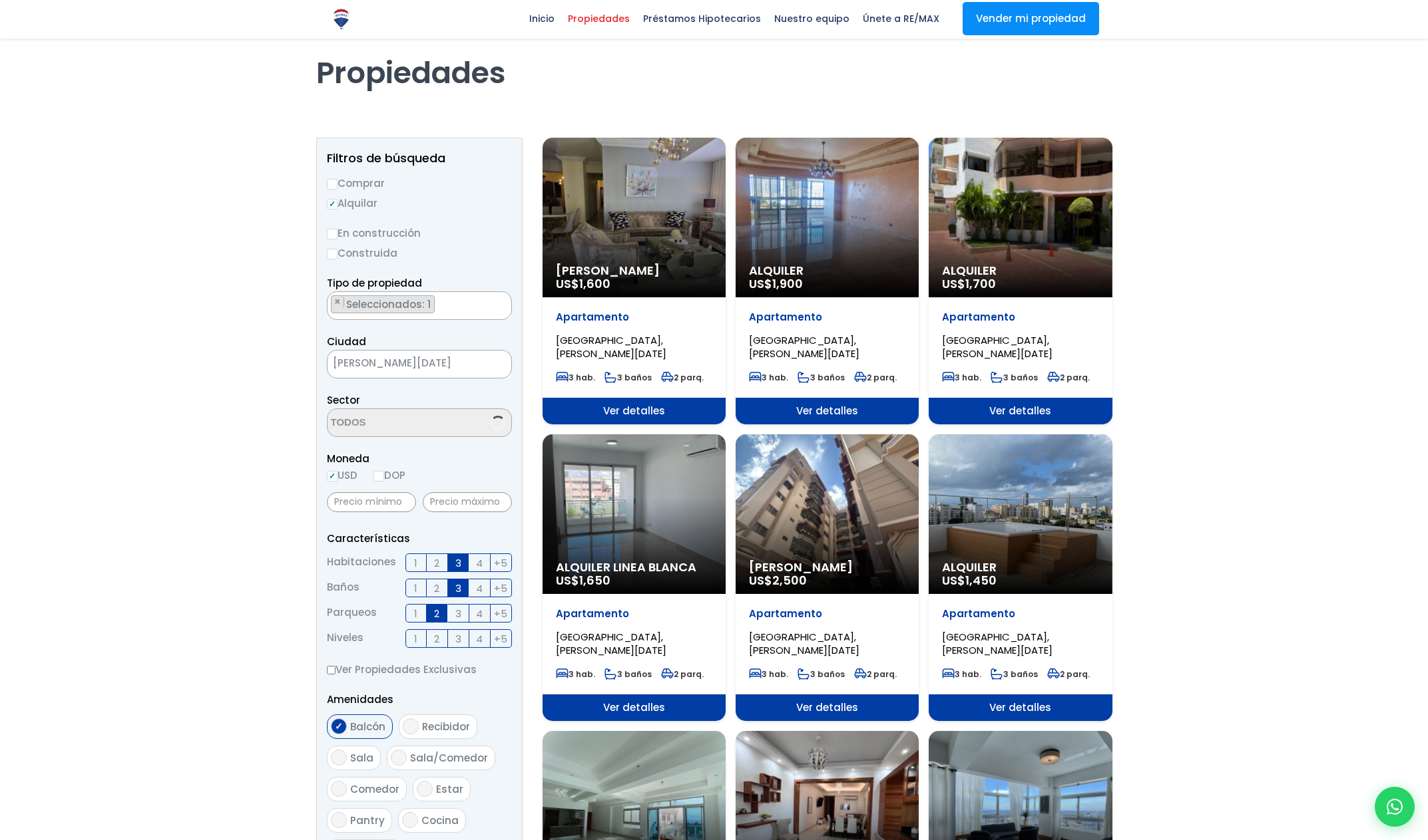
scroll to position [48, 0]
select select "150"
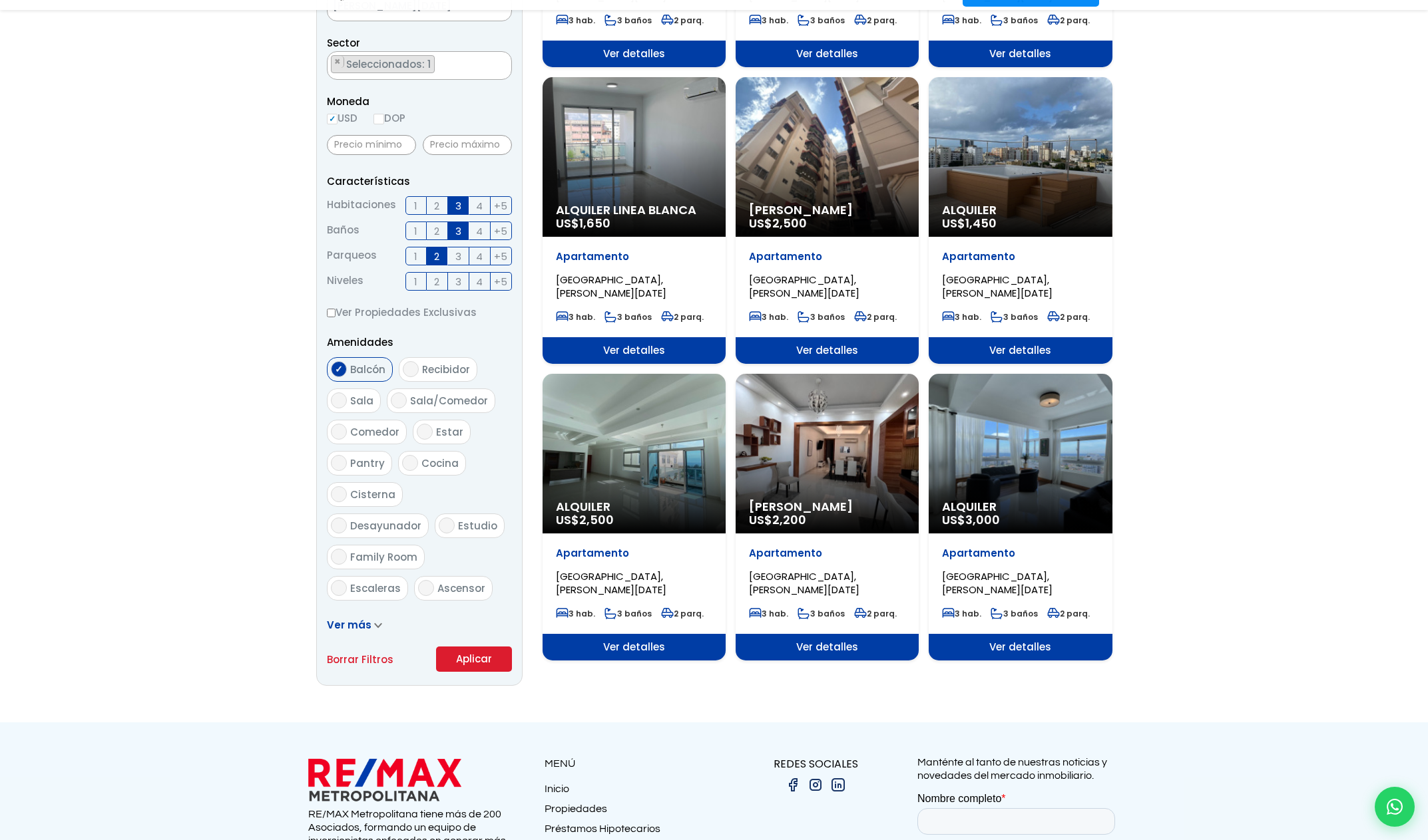
scroll to position [473, 0]
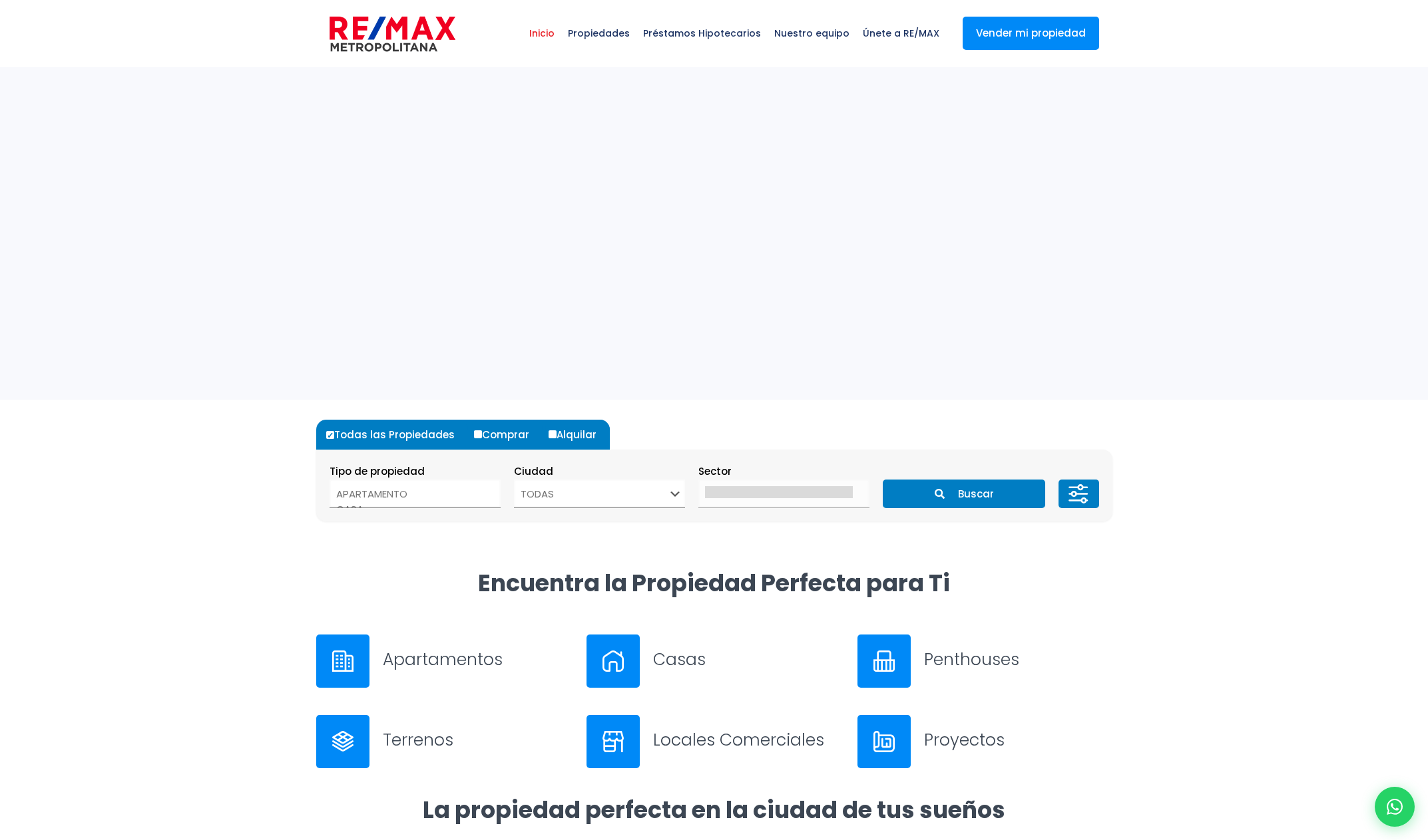
select select
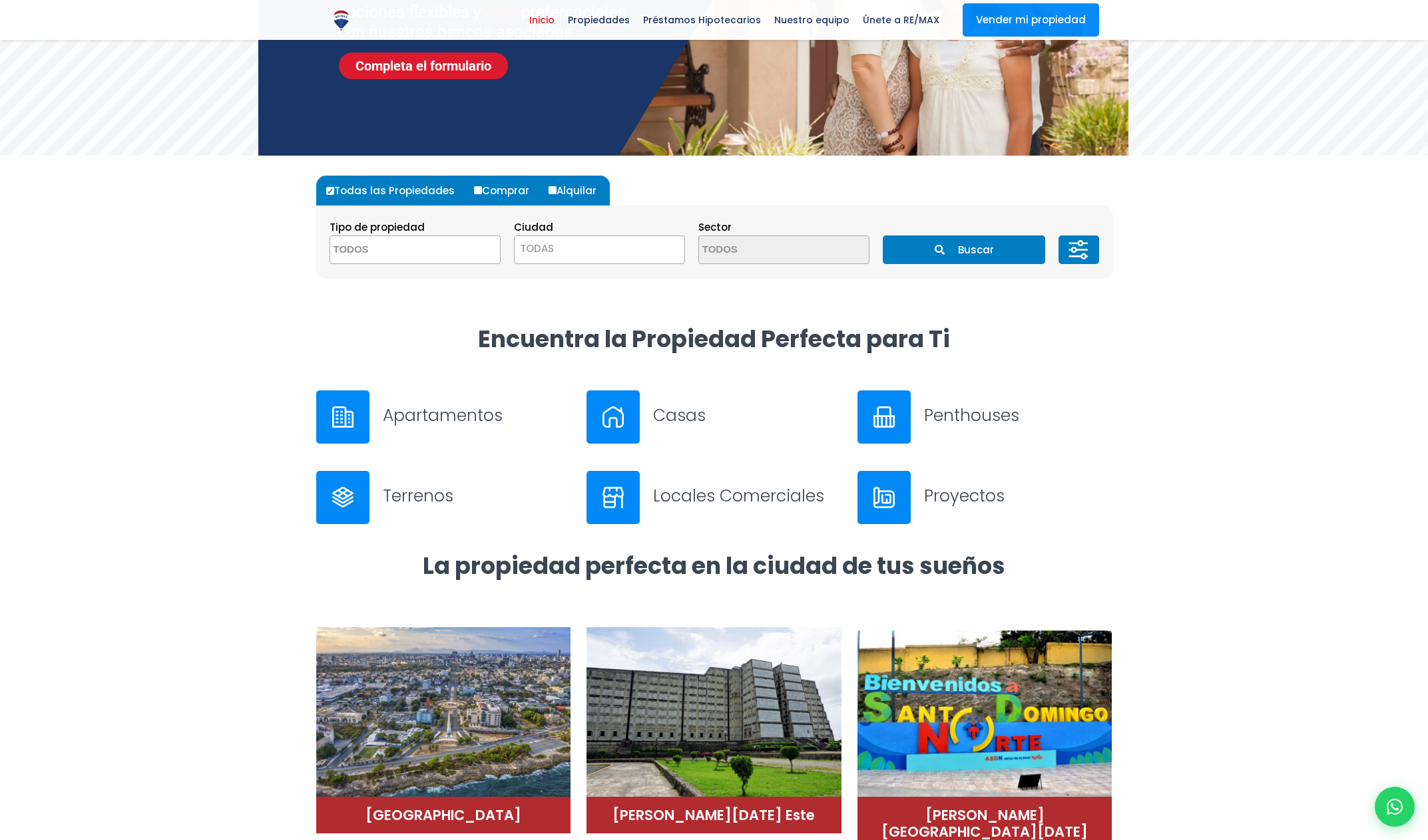
click at [17, 2] on div "Inicio Propiedades Préstamos Hipotecarios Calculadora de préstamos Nuestro equi…" at bounding box center [714, 19] width 1428 height 40
